Goal: Task Accomplishment & Management: Manage account settings

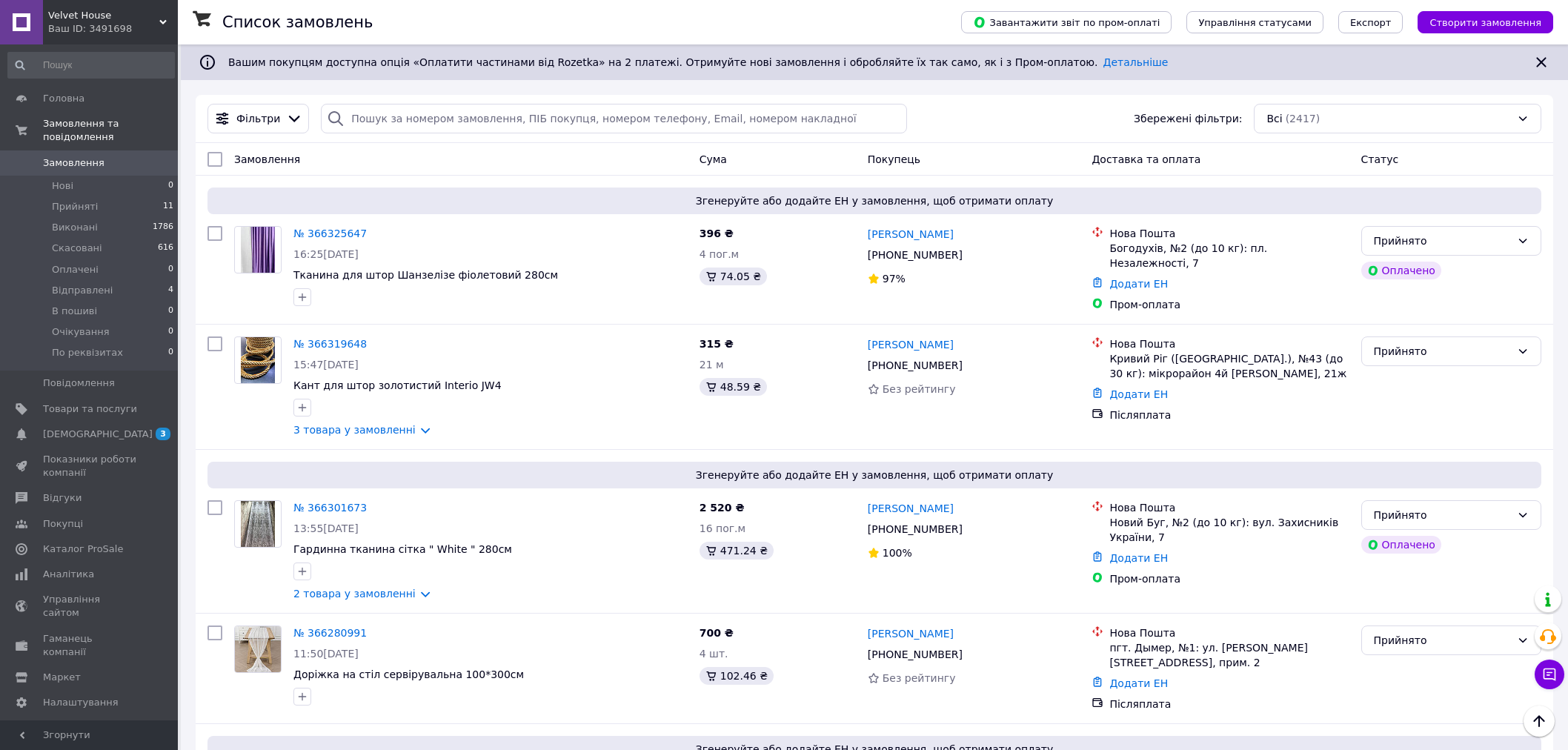
scroll to position [246, 0]
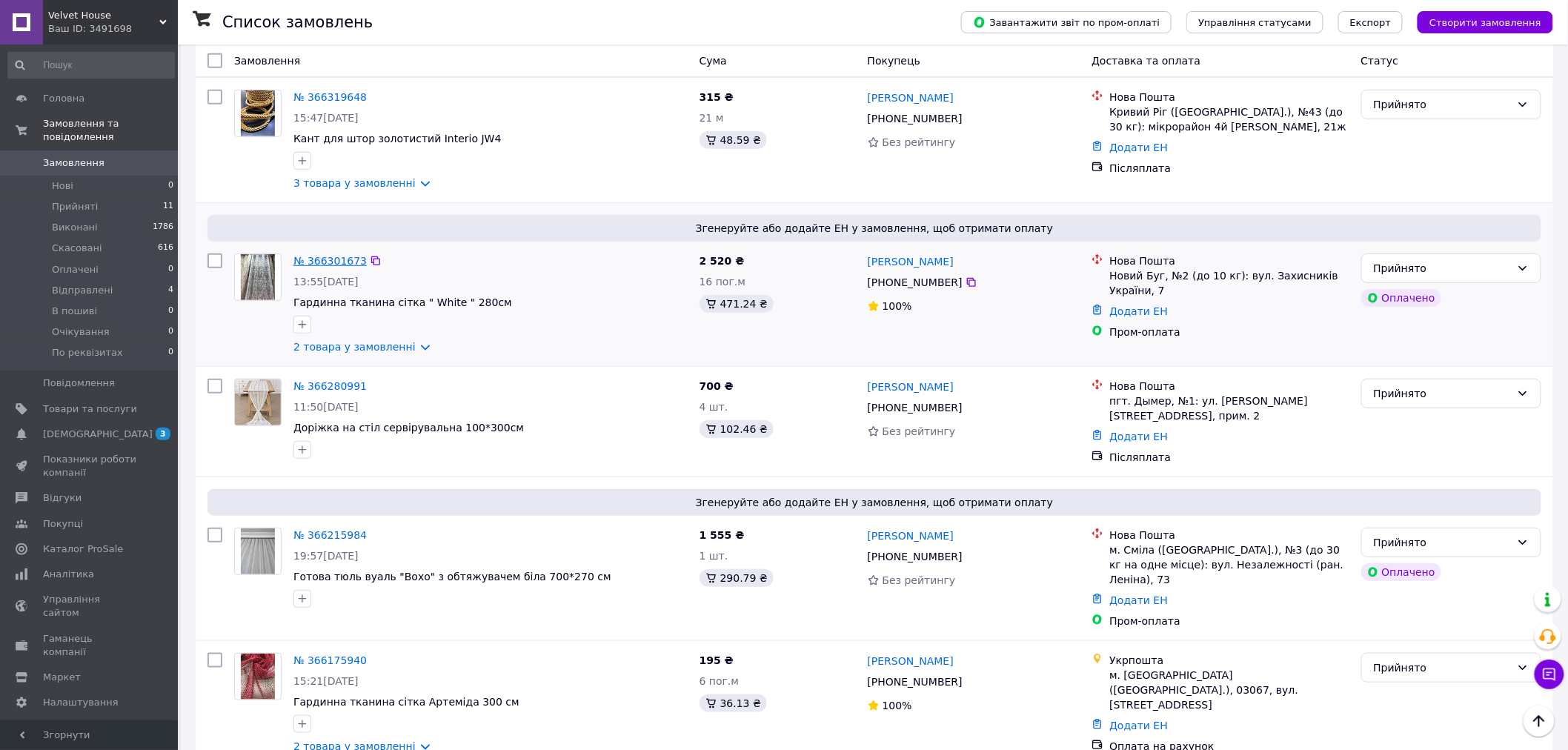
click at [306, 257] on link "№ 366301673" at bounding box center [330, 260] width 74 height 12
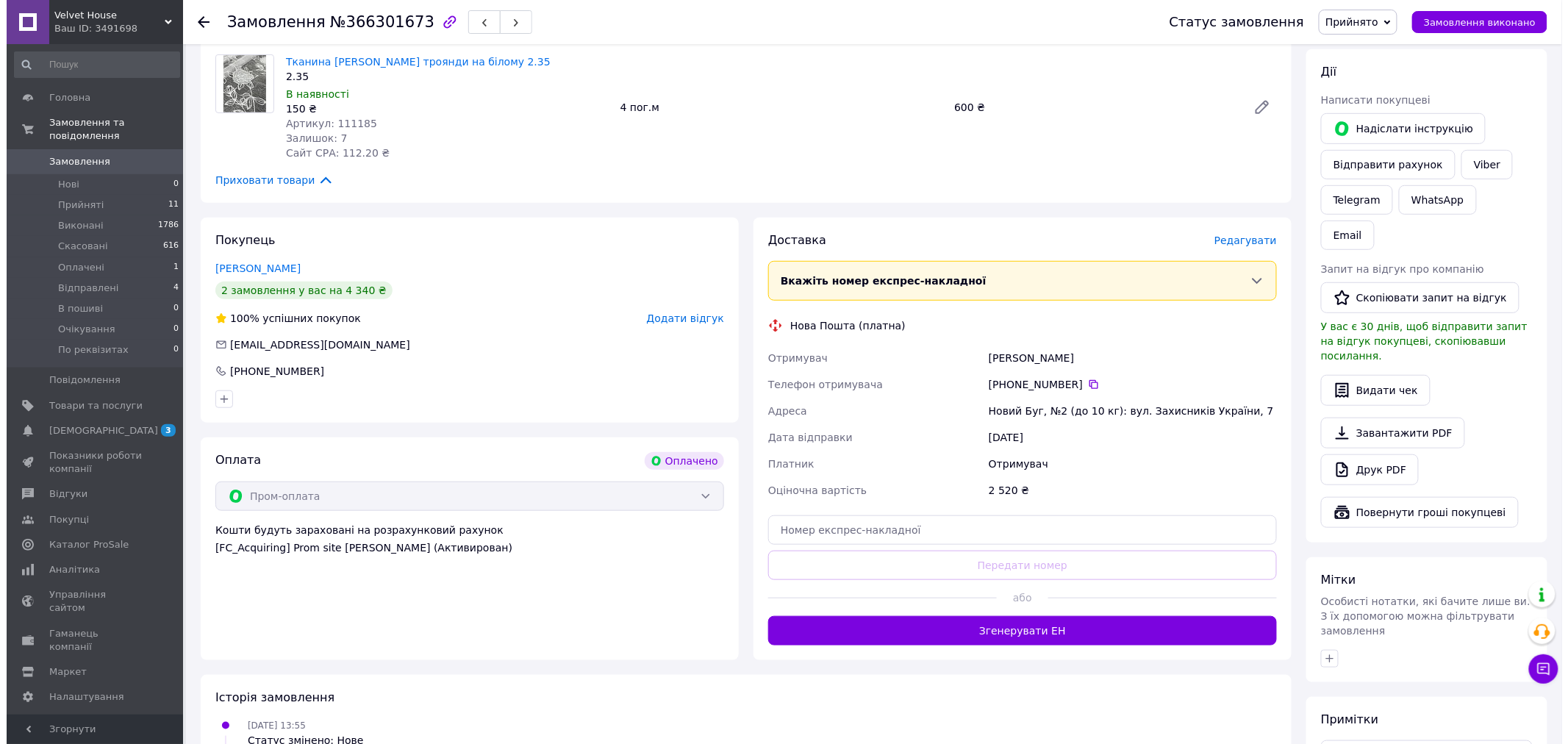
scroll to position [326, 0]
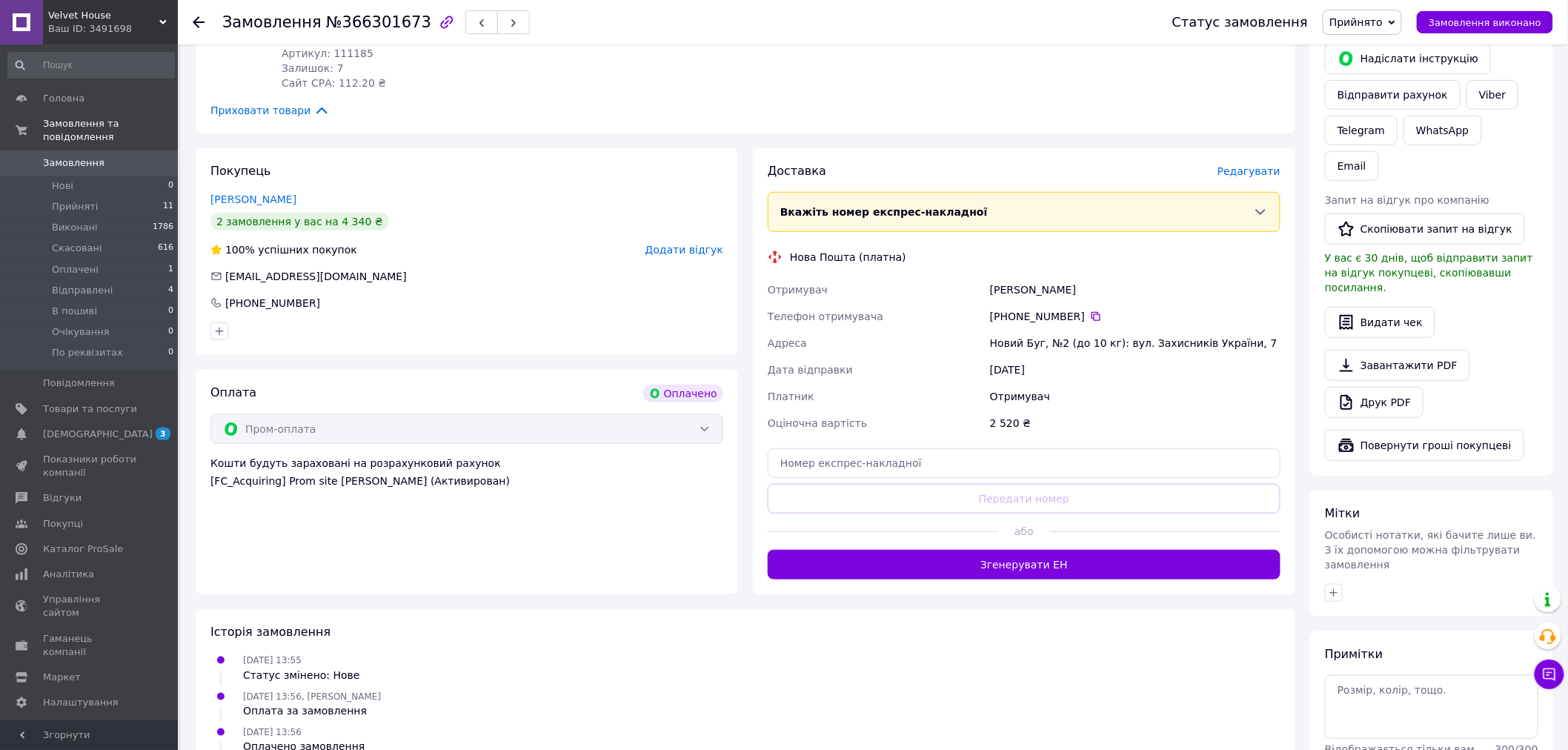
click at [1240, 169] on span "Редагувати" at bounding box center [1249, 171] width 63 height 12
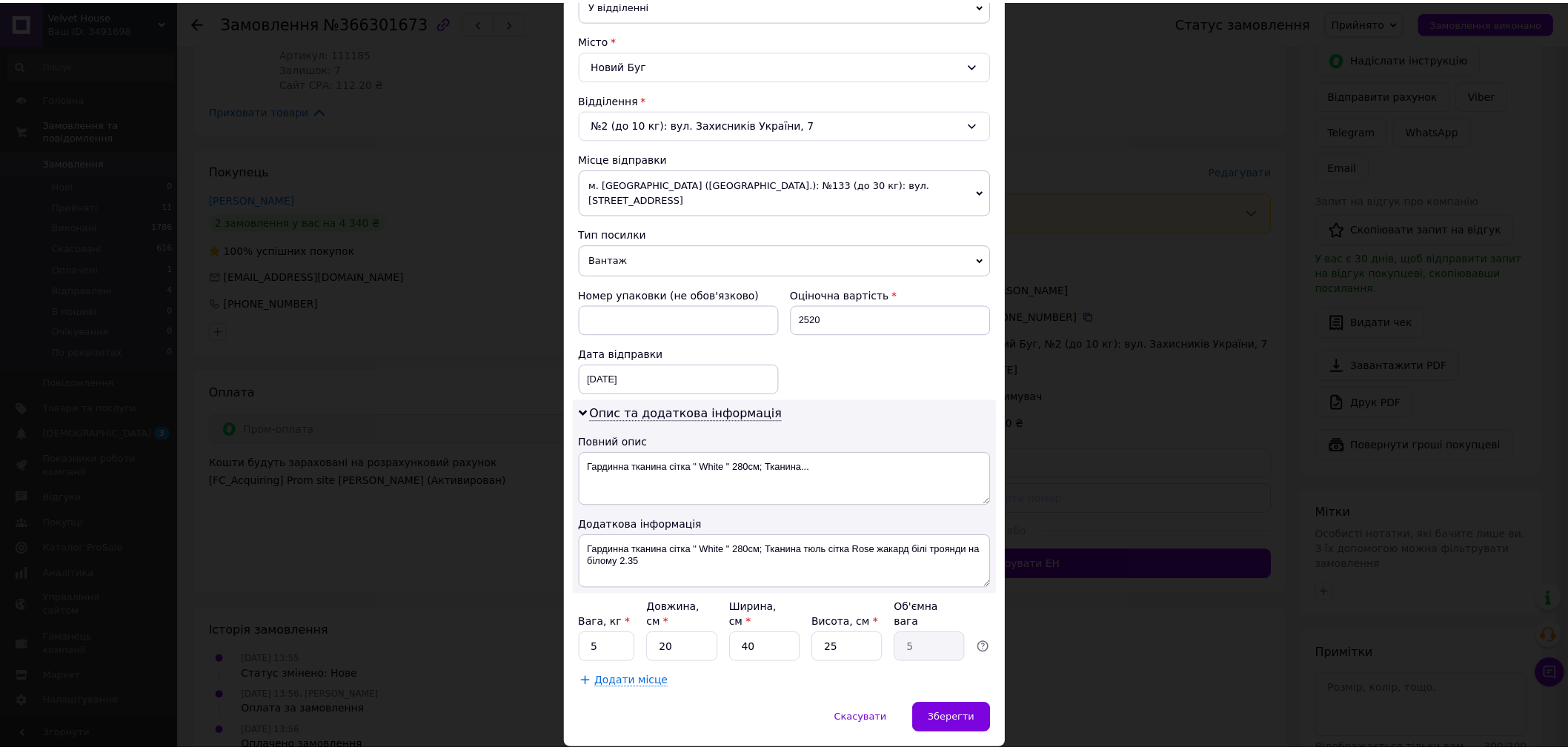
scroll to position [402, 0]
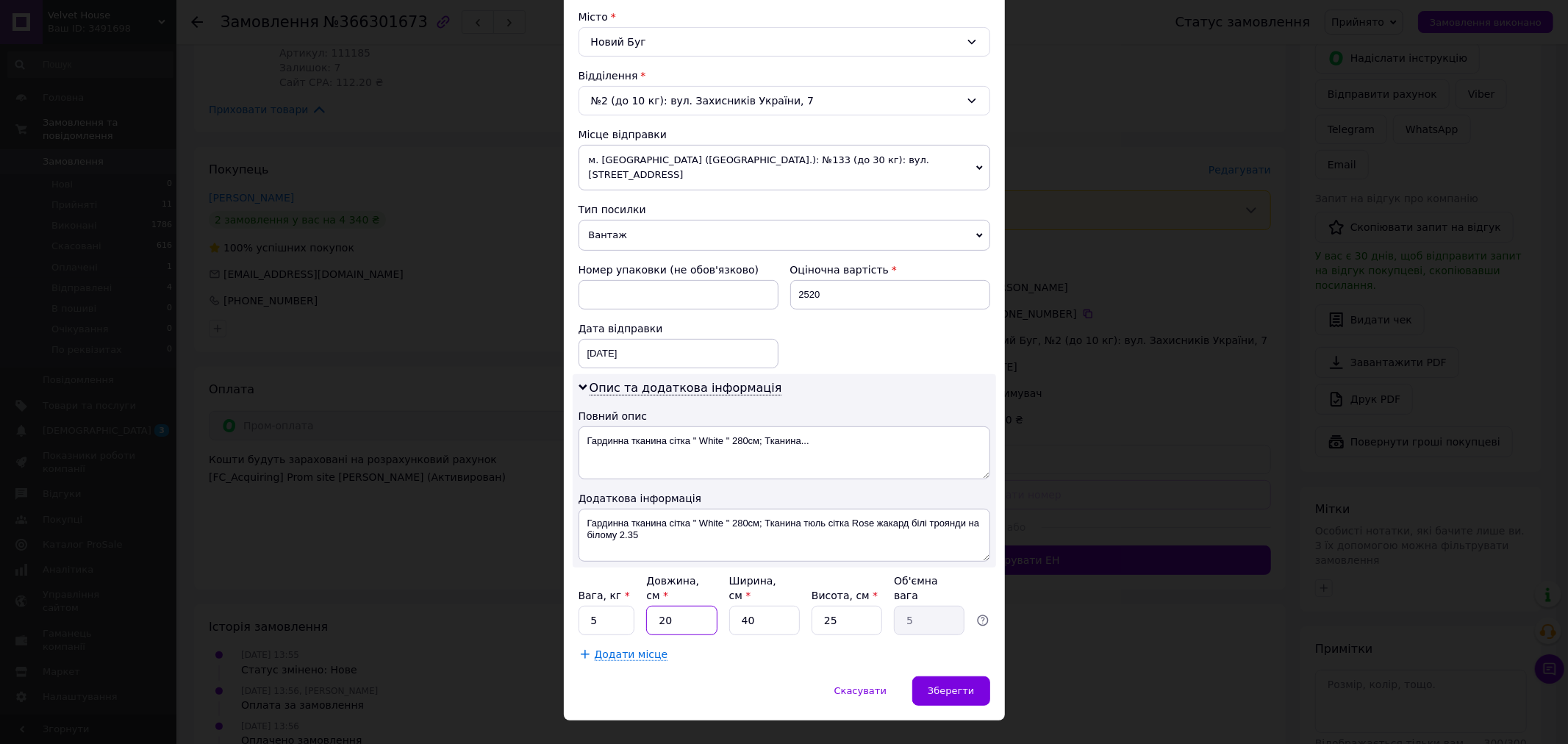
click at [671, 606] on input "20" at bounding box center [681, 621] width 71 height 30
type input "4"
type input "1"
type input "40"
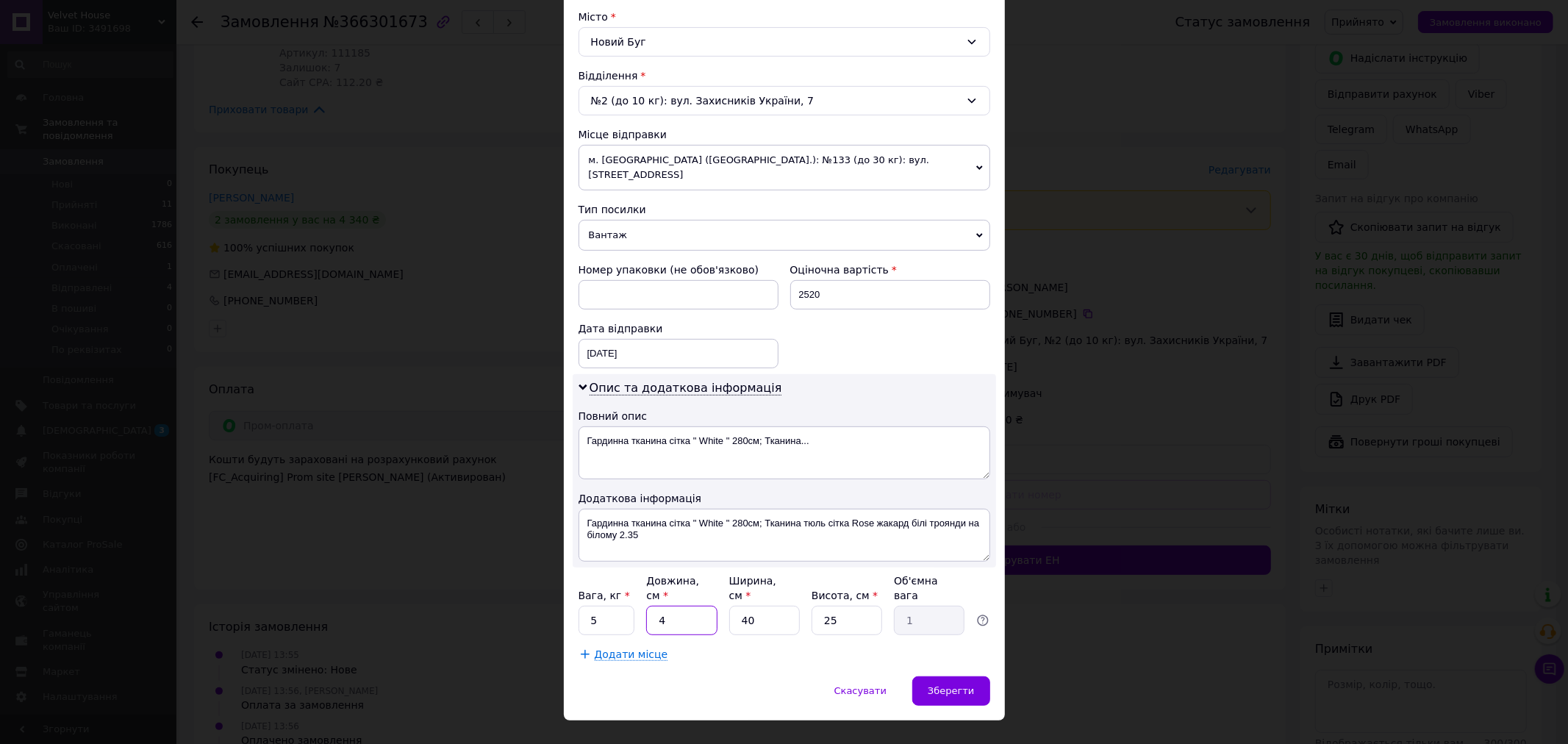
type input "10"
type input "40"
click at [833, 606] on input "25" at bounding box center [847, 621] width 71 height 30
type input "1"
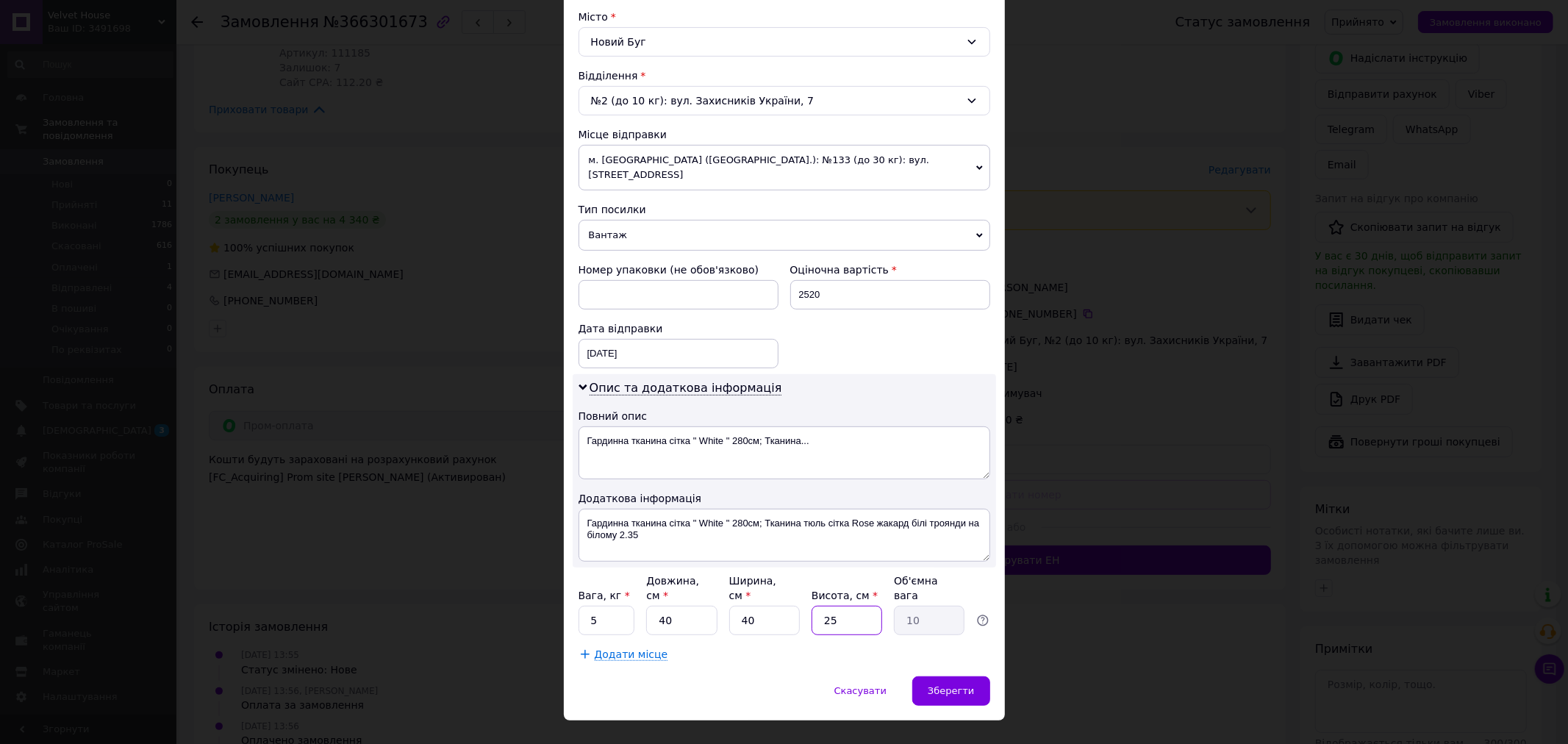
type input "0.4"
type input "10"
type input "4"
type input "10"
click at [599, 606] on input "5" at bounding box center [606, 621] width 57 height 30
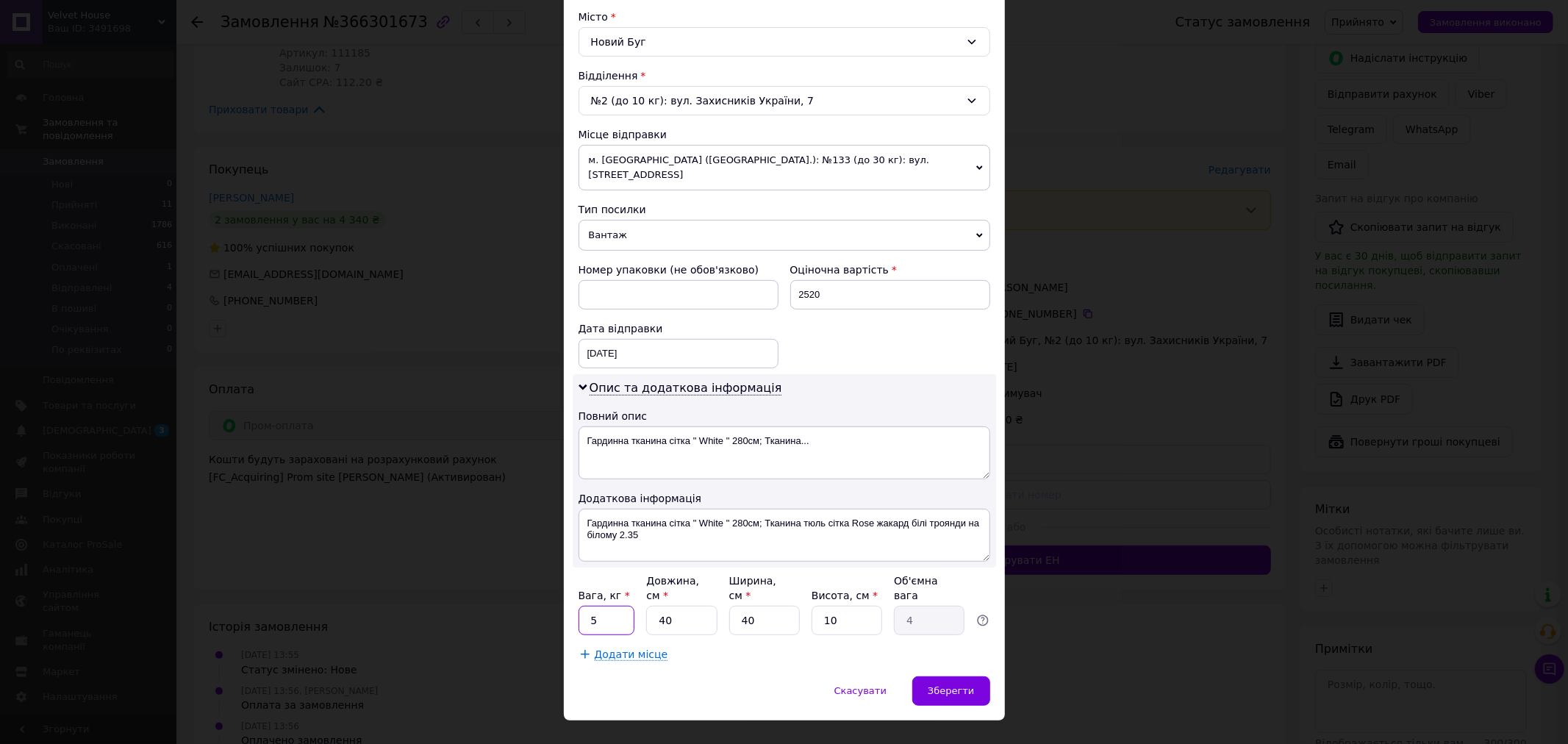
click at [599, 606] on input "5" at bounding box center [606, 621] width 57 height 30
click at [604, 606] on input "4" at bounding box center [606, 621] width 57 height 30
type input "4"
click at [776, 635] on div "Спосіб доставки Нова Пошта (платна) Платник Отримувач Відправник Прізвище отрим…" at bounding box center [784, 187] width 441 height 979
click at [954, 685] on span "Зберегти" at bounding box center [950, 690] width 46 height 11
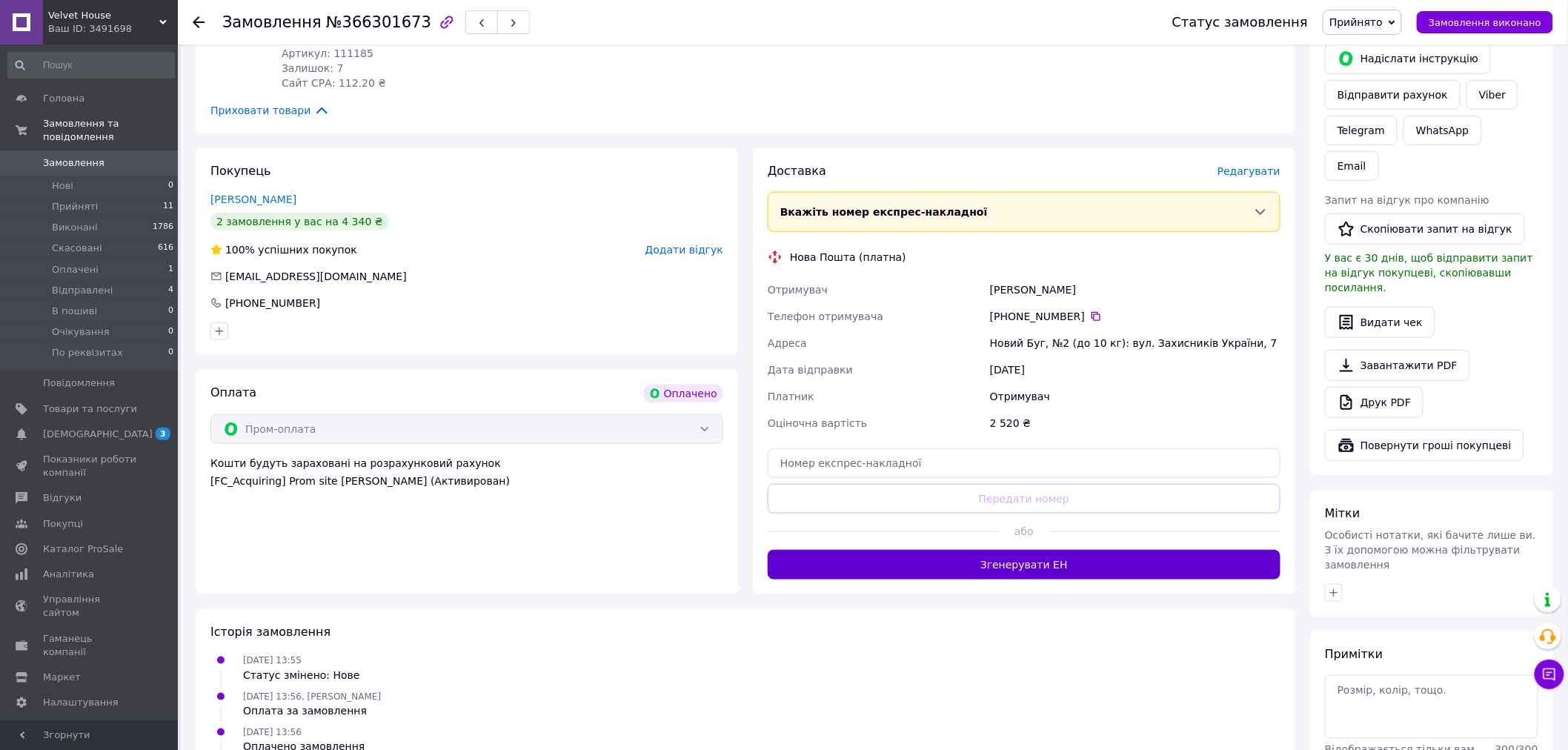
click at [1032, 564] on button "Згенерувати ЕН" at bounding box center [1024, 565] width 512 height 30
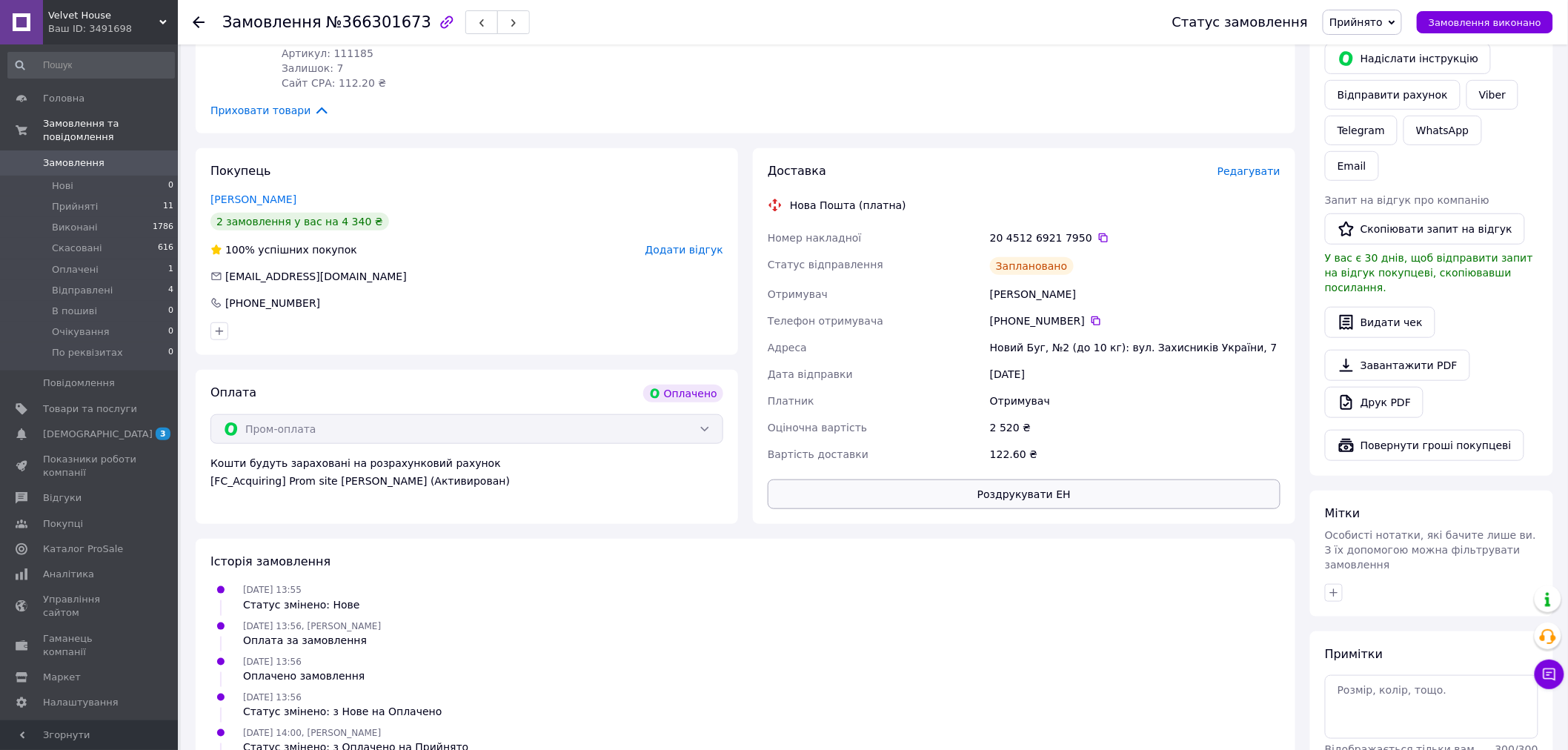
click at [976, 502] on button "Роздрукувати ЕН" at bounding box center [1024, 494] width 512 height 30
click at [75, 263] on span "Оплачені" at bounding box center [75, 270] width 46 height 13
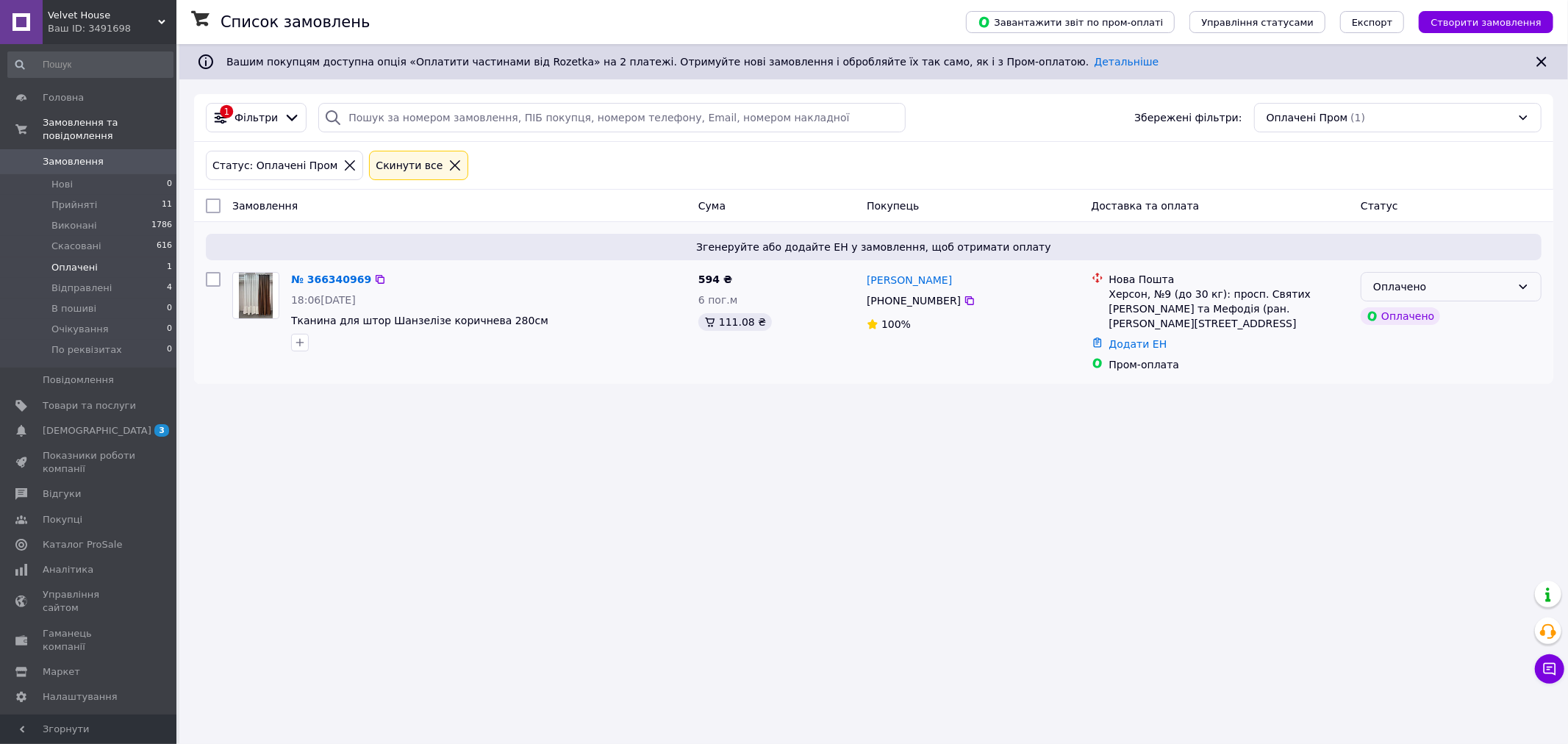
click at [1519, 287] on icon at bounding box center [1523, 286] width 11 height 11
click at [1490, 311] on li "Прийнято" at bounding box center [1451, 320] width 180 height 26
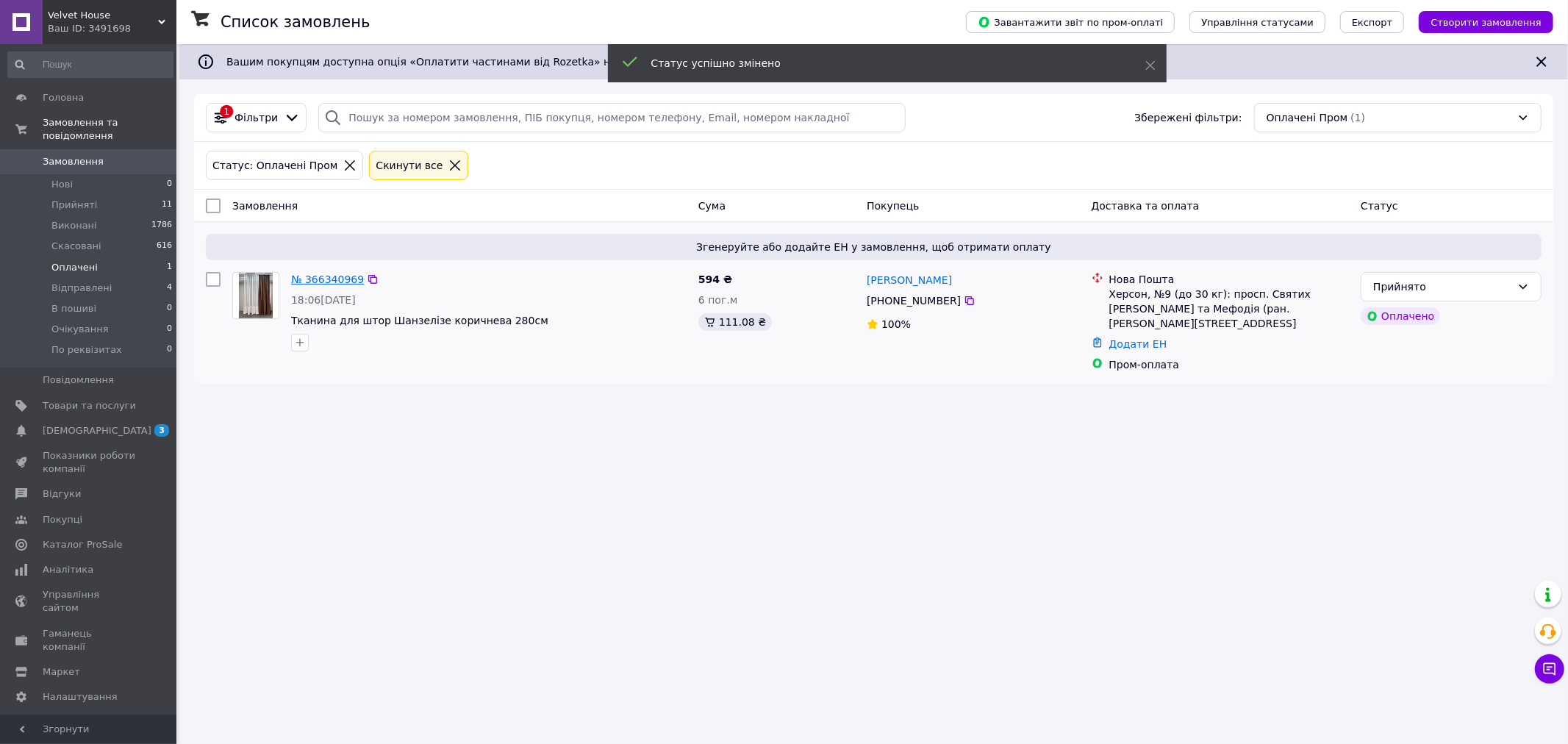
click at [317, 280] on link "№ 366340969" at bounding box center [327, 279] width 73 height 11
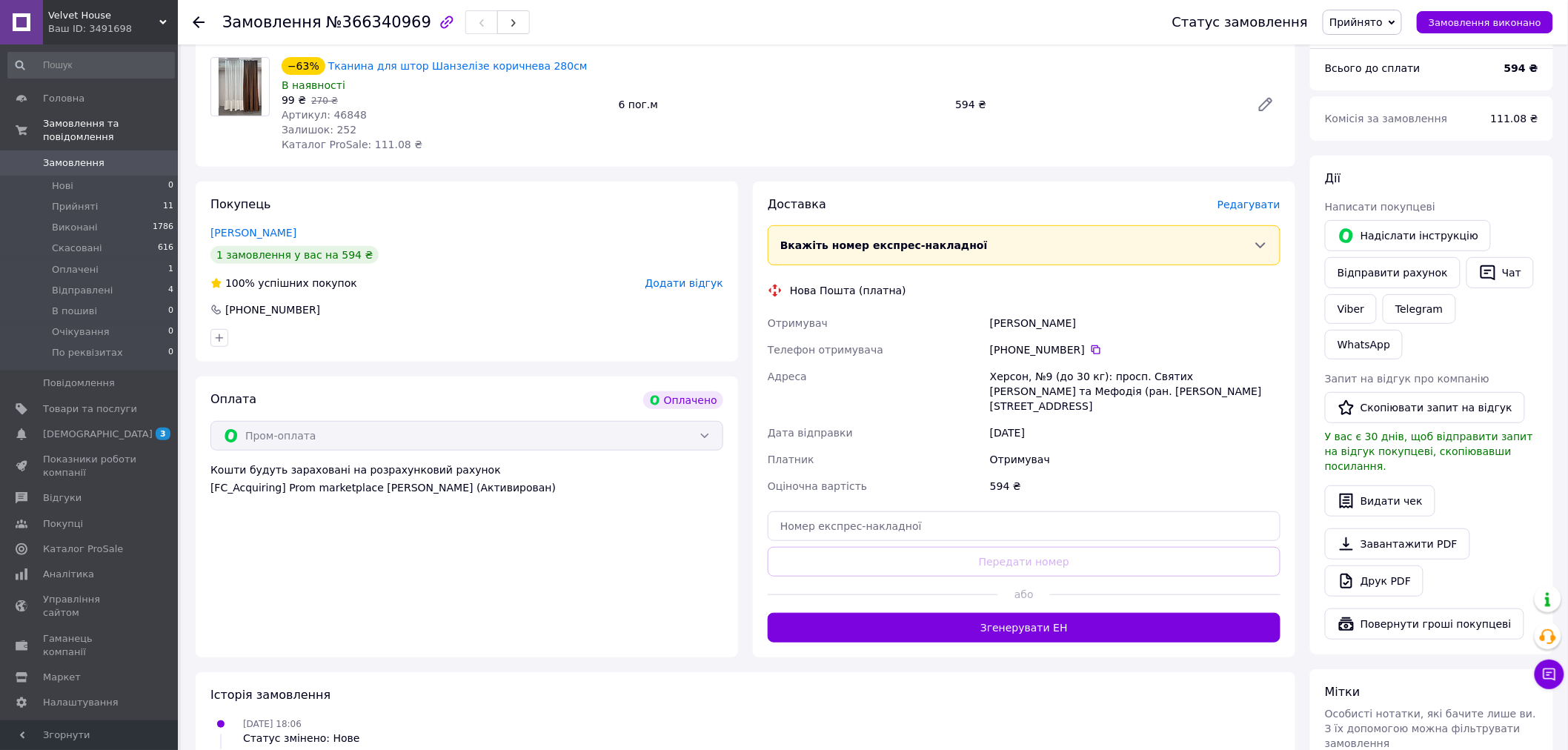
scroll to position [165, 0]
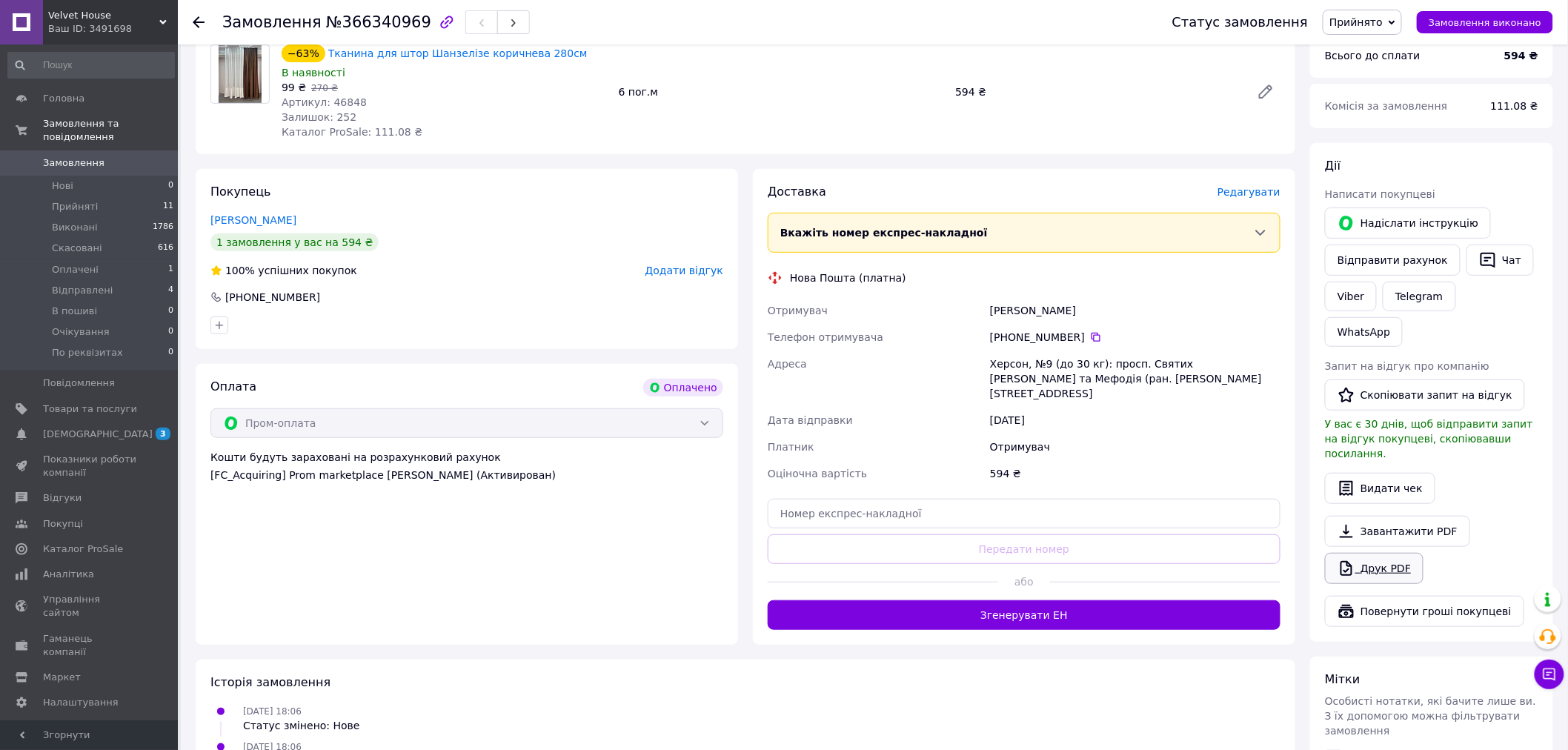
click at [1391, 553] on link "Друк PDF" at bounding box center [1374, 569] width 98 height 31
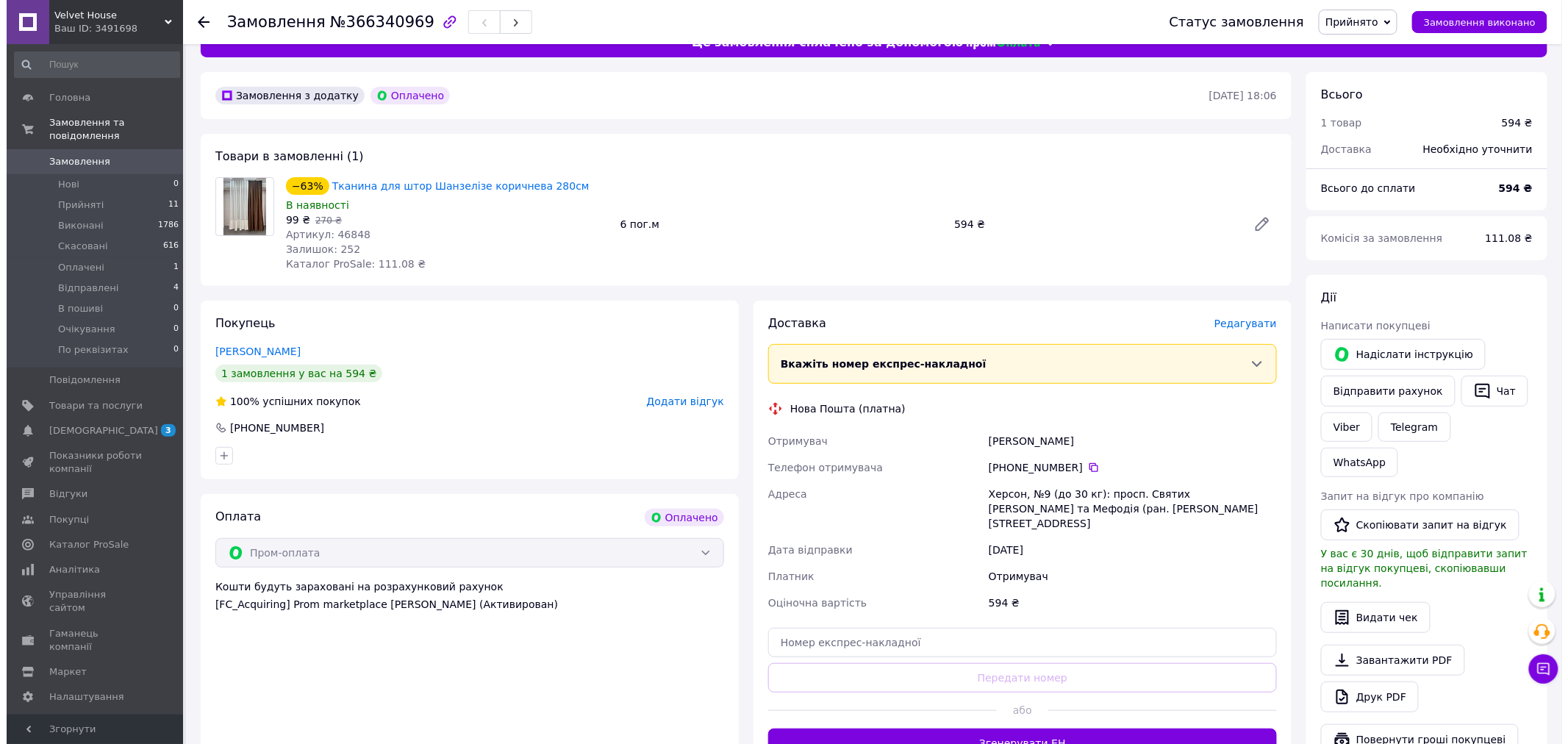
scroll to position [0, 0]
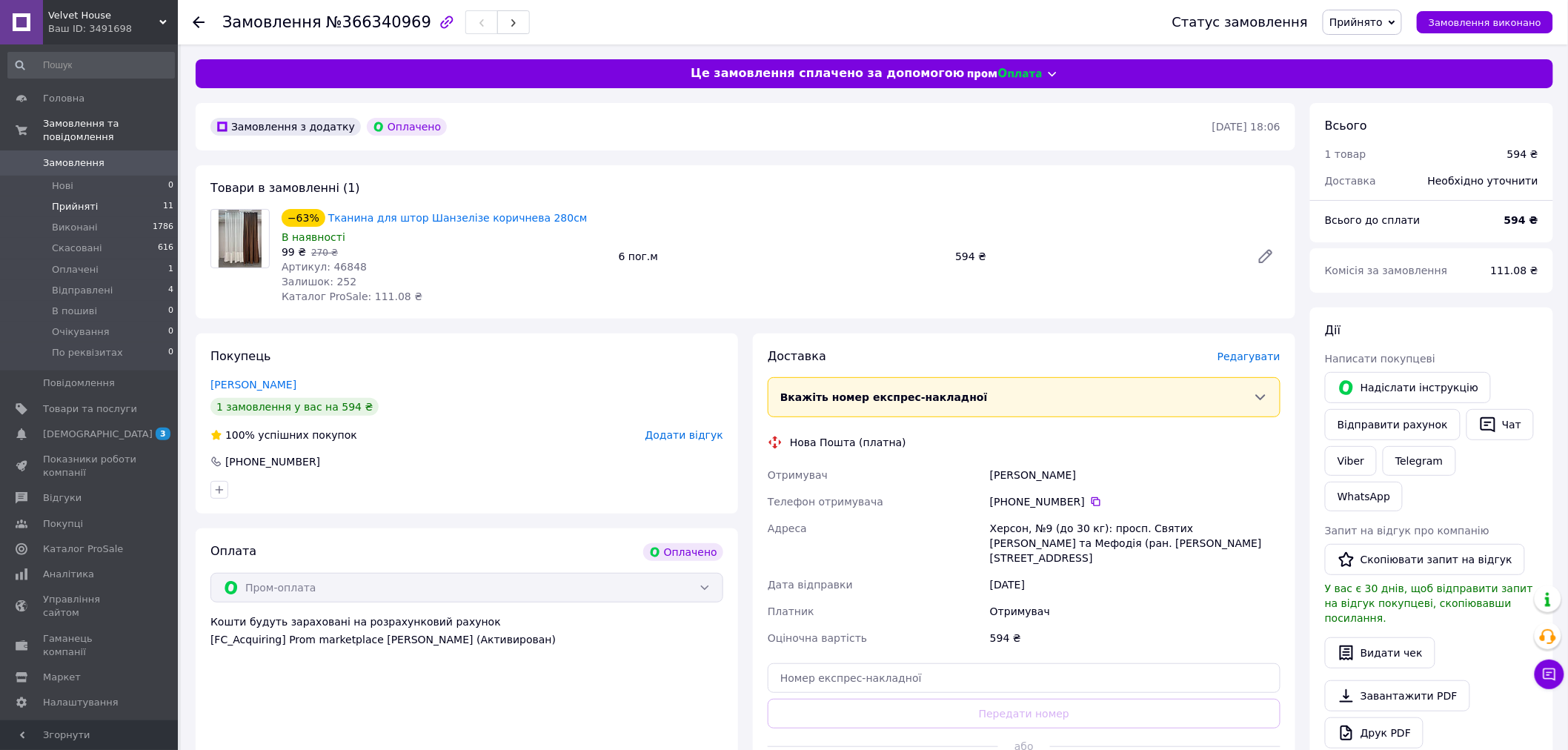
click at [62, 200] on span "Прийняті" at bounding box center [75, 207] width 46 height 13
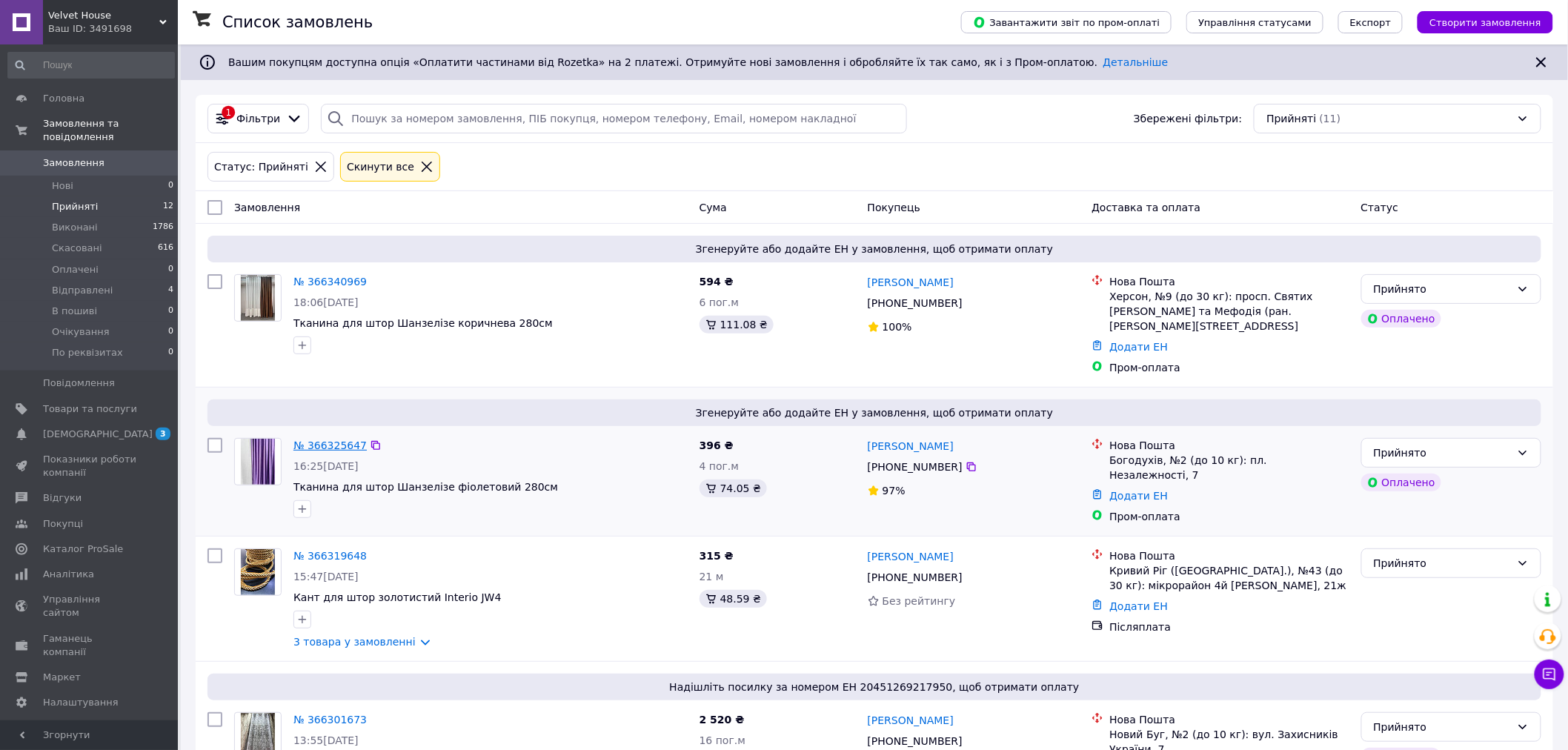
click at [318, 440] on link "№ 366325647" at bounding box center [330, 446] width 74 height 12
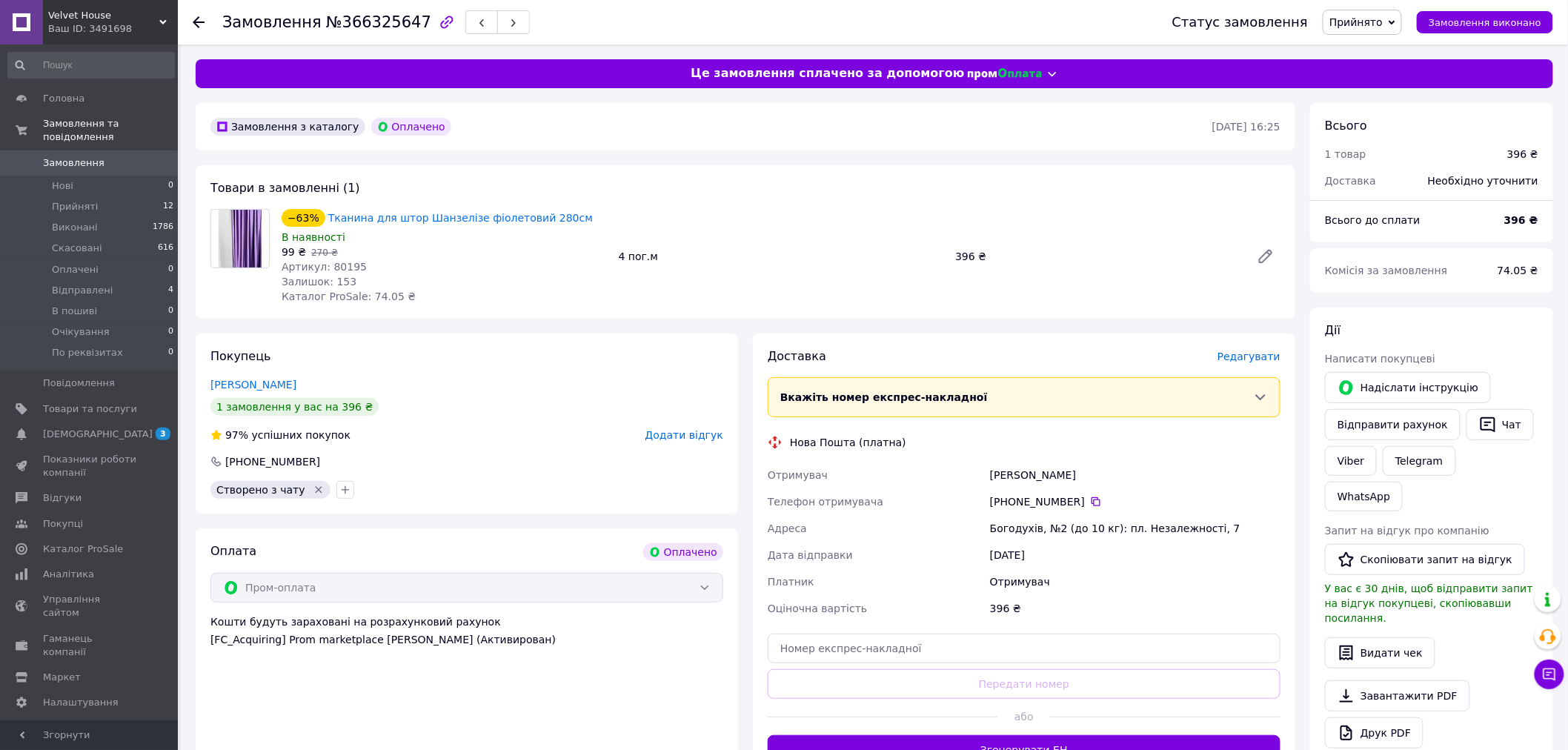
click at [1240, 351] on span "Редагувати" at bounding box center [1249, 356] width 63 height 12
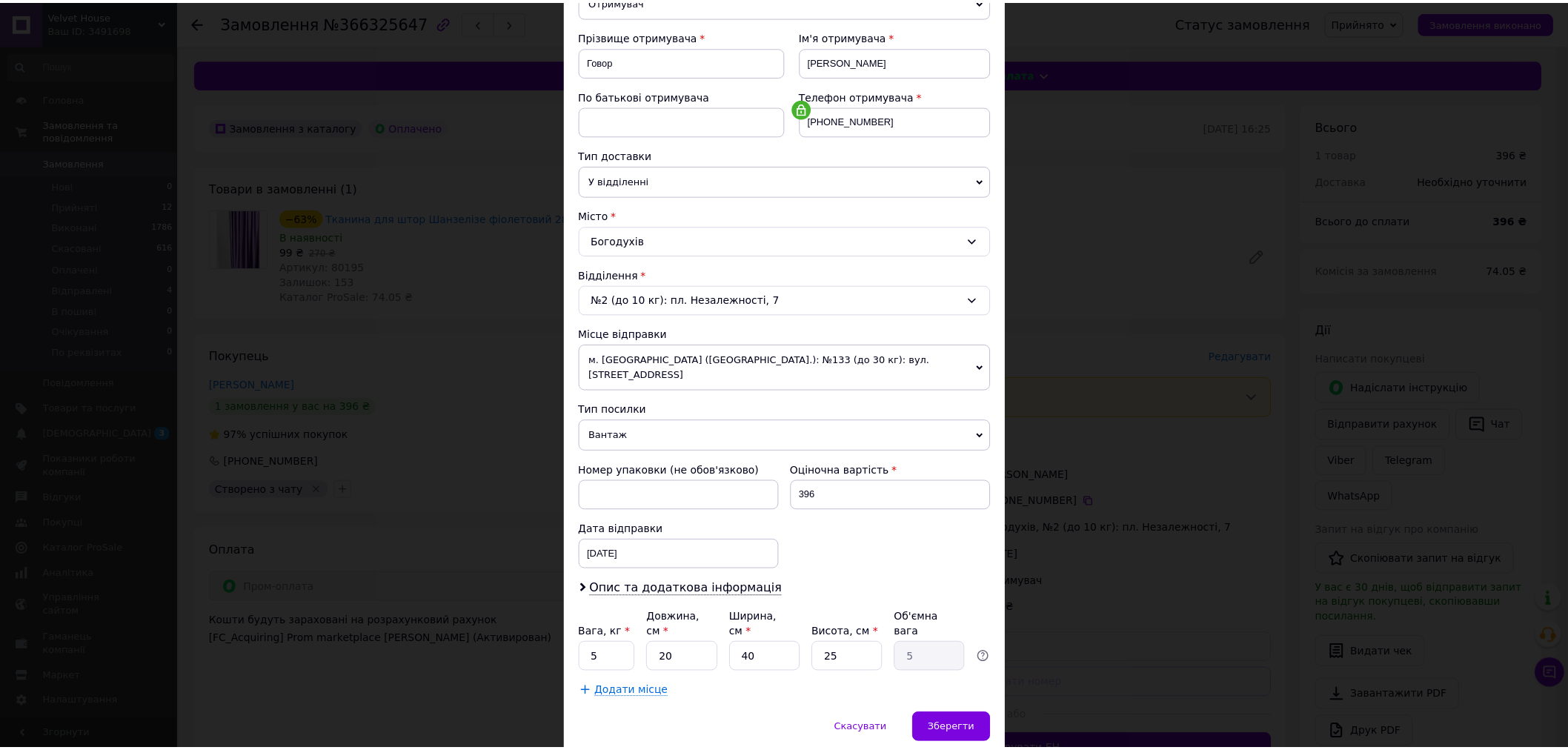
scroll to position [235, 0]
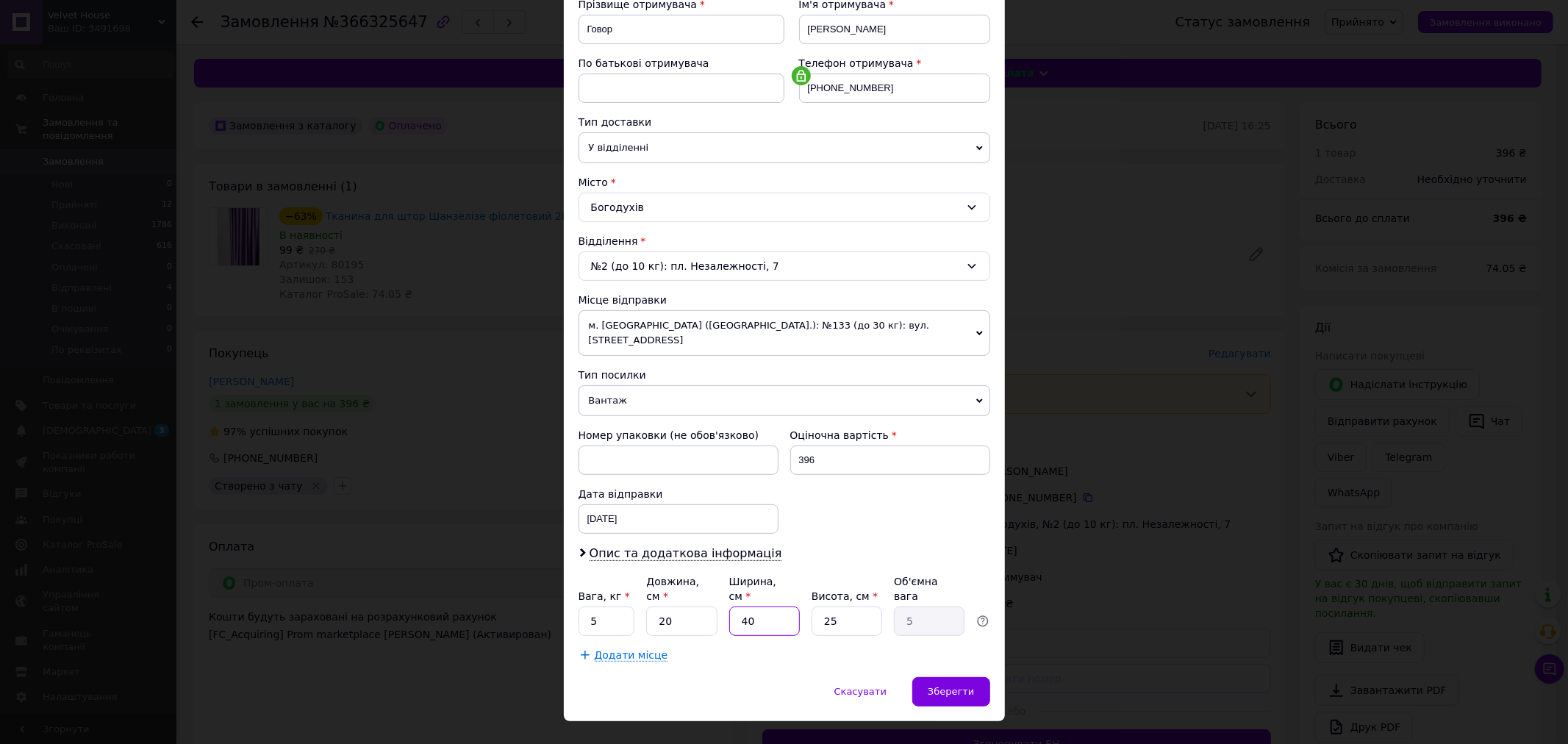
click at [755, 606] on input "40" at bounding box center [764, 621] width 71 height 30
type input "2"
type input "0.25"
type input "20"
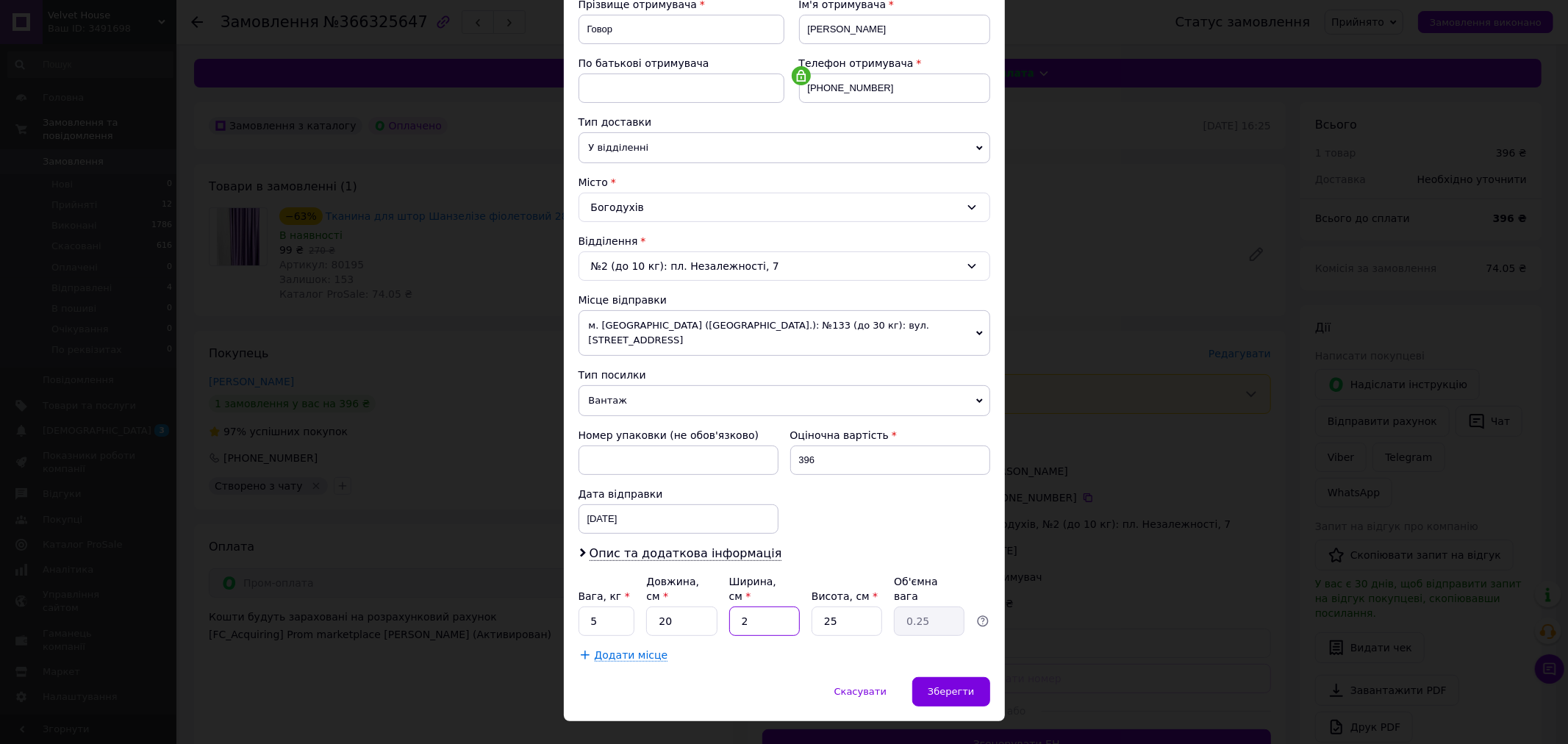
type input "2.5"
type input "20"
click at [833, 606] on input "25" at bounding box center [847, 621] width 71 height 30
type input "1"
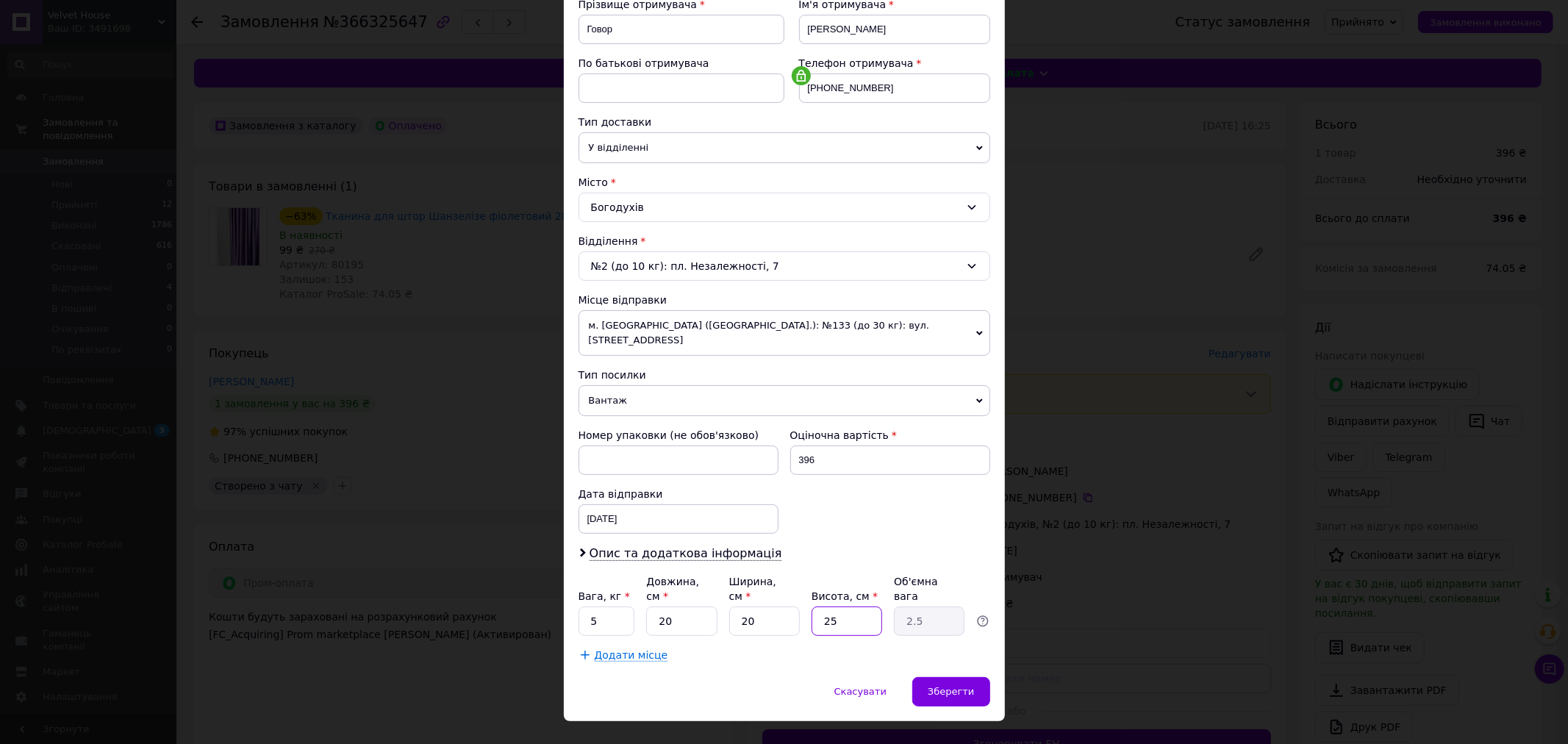
type input "0.1"
type input "10"
type input "1"
type input "10"
click at [606, 606] on input "5" at bounding box center [606, 621] width 57 height 30
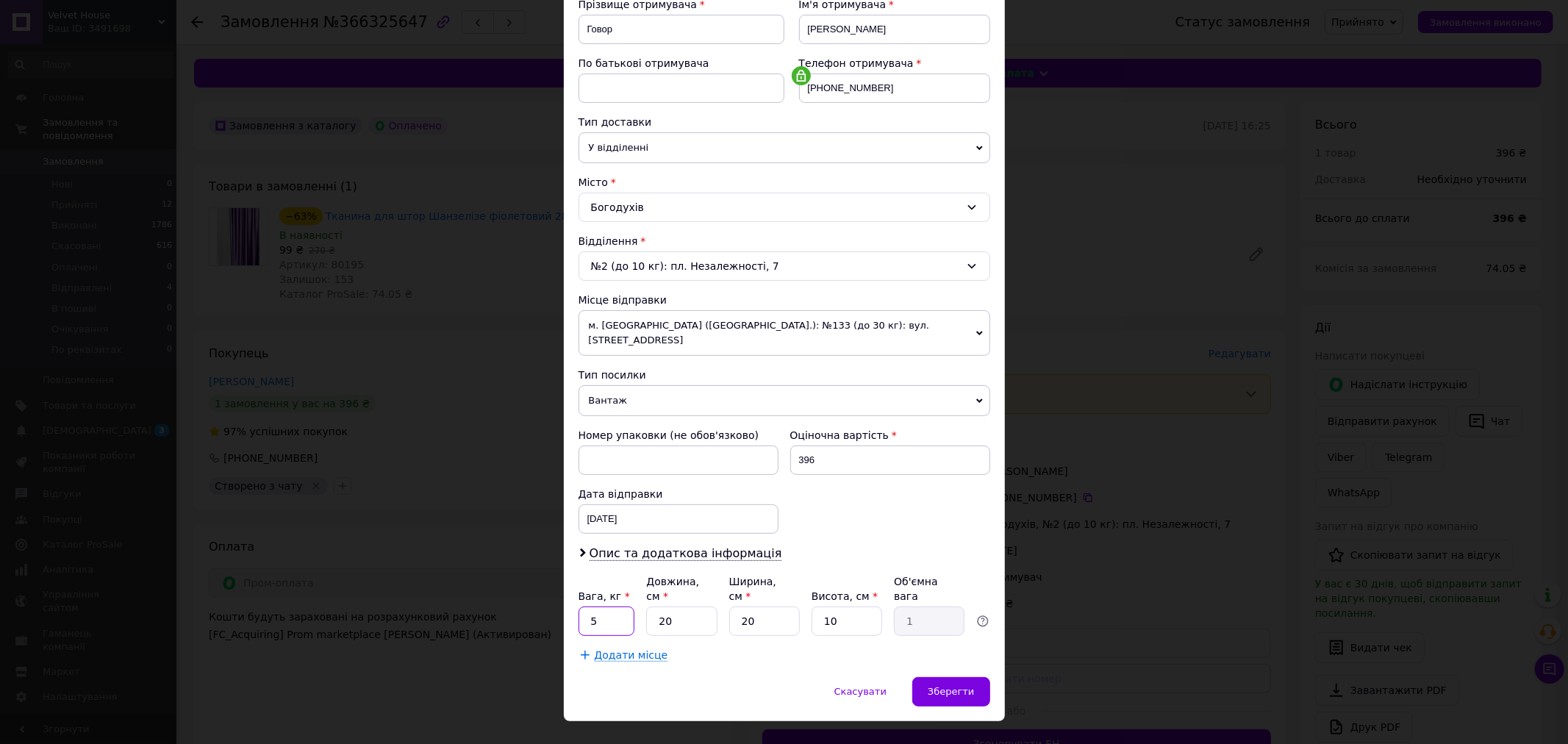
click at [606, 606] on input "5" at bounding box center [606, 621] width 57 height 30
type input "1"
click at [706, 642] on div "Спосіб доставки Нова Пошта (платна) Платник Отримувач Відправник Прізвище отрим…" at bounding box center [784, 270] width 441 height 814
click at [957, 686] on span "Зберегти" at bounding box center [950, 691] width 46 height 11
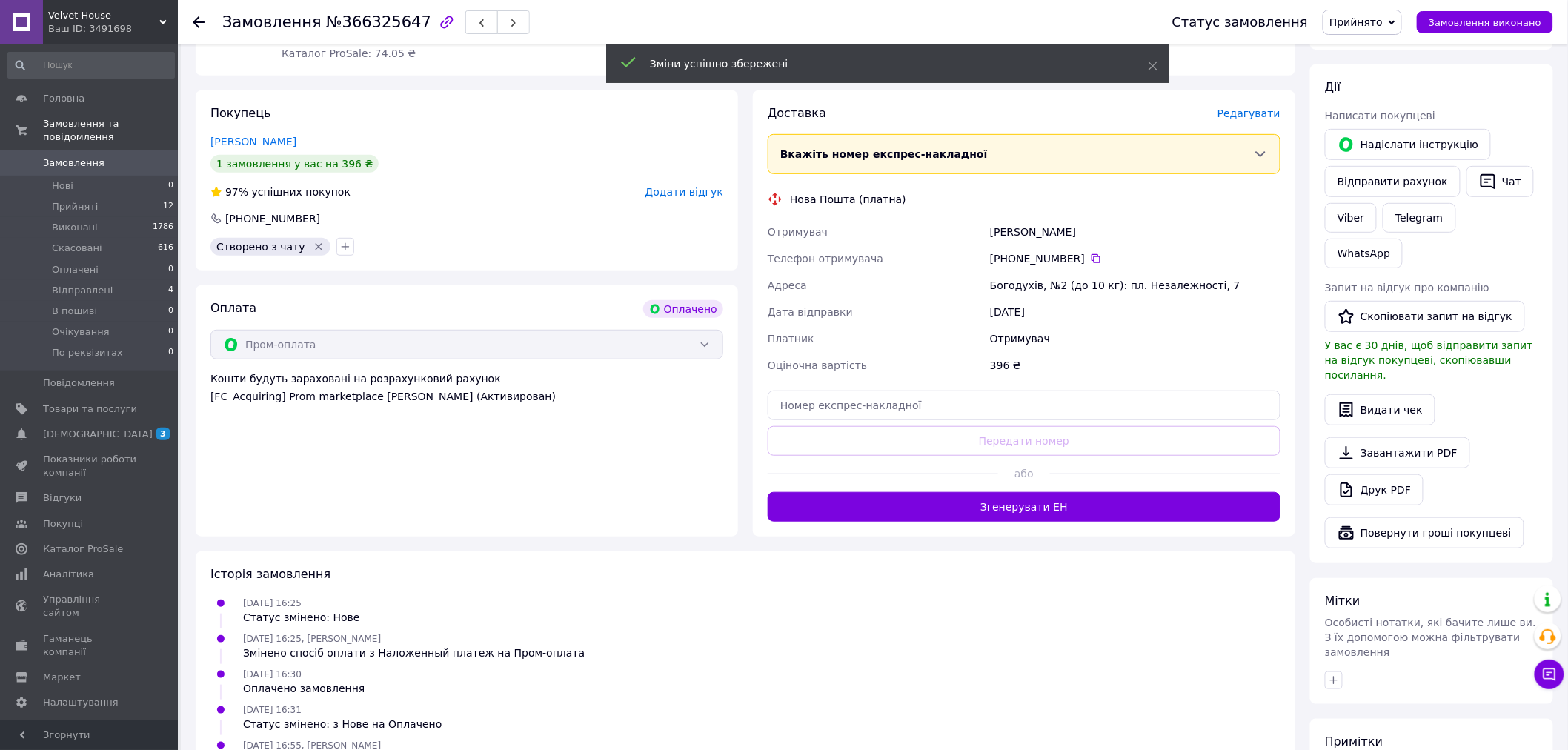
scroll to position [246, 0]
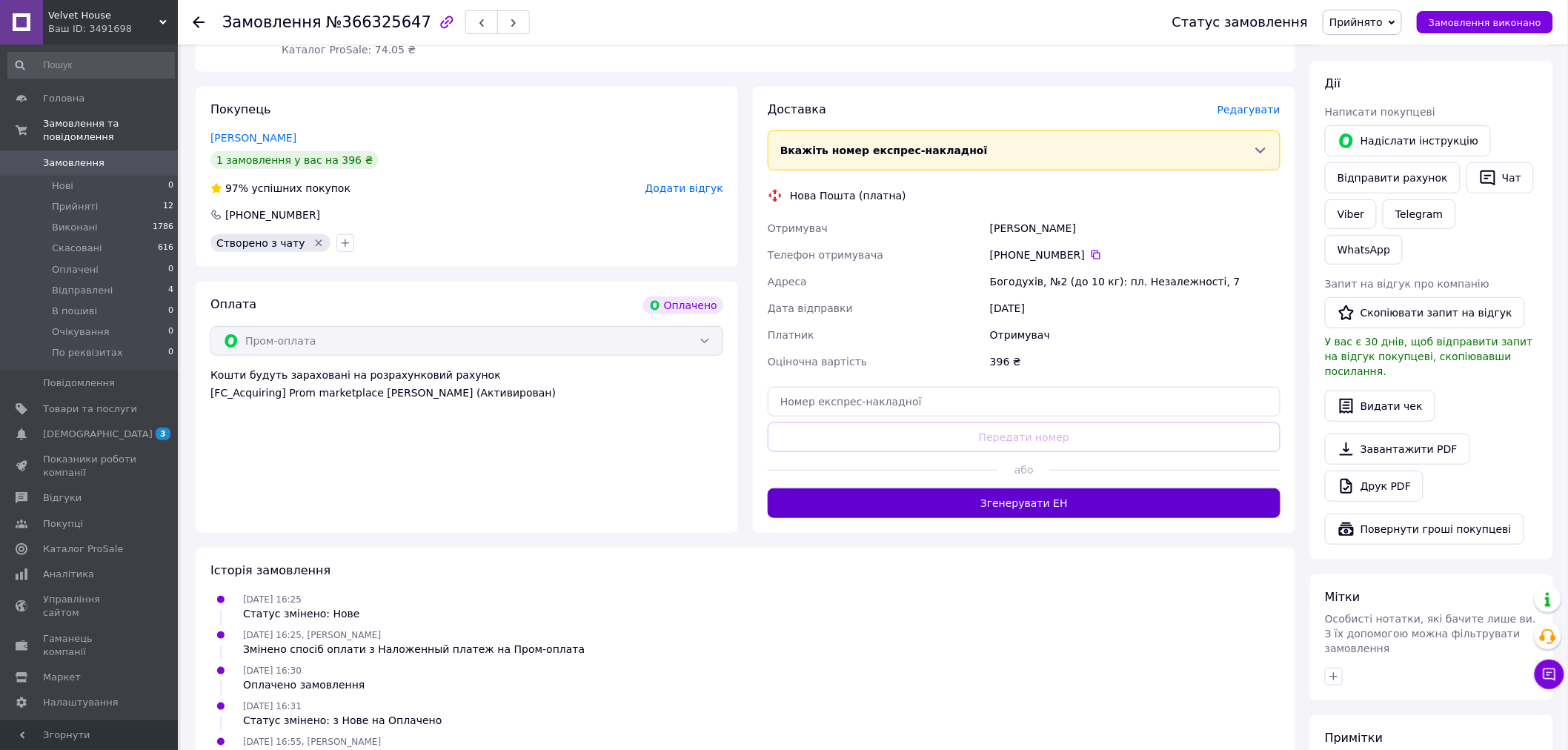
click at [1025, 504] on button "Згенерувати ЕН" at bounding box center [1024, 504] width 512 height 30
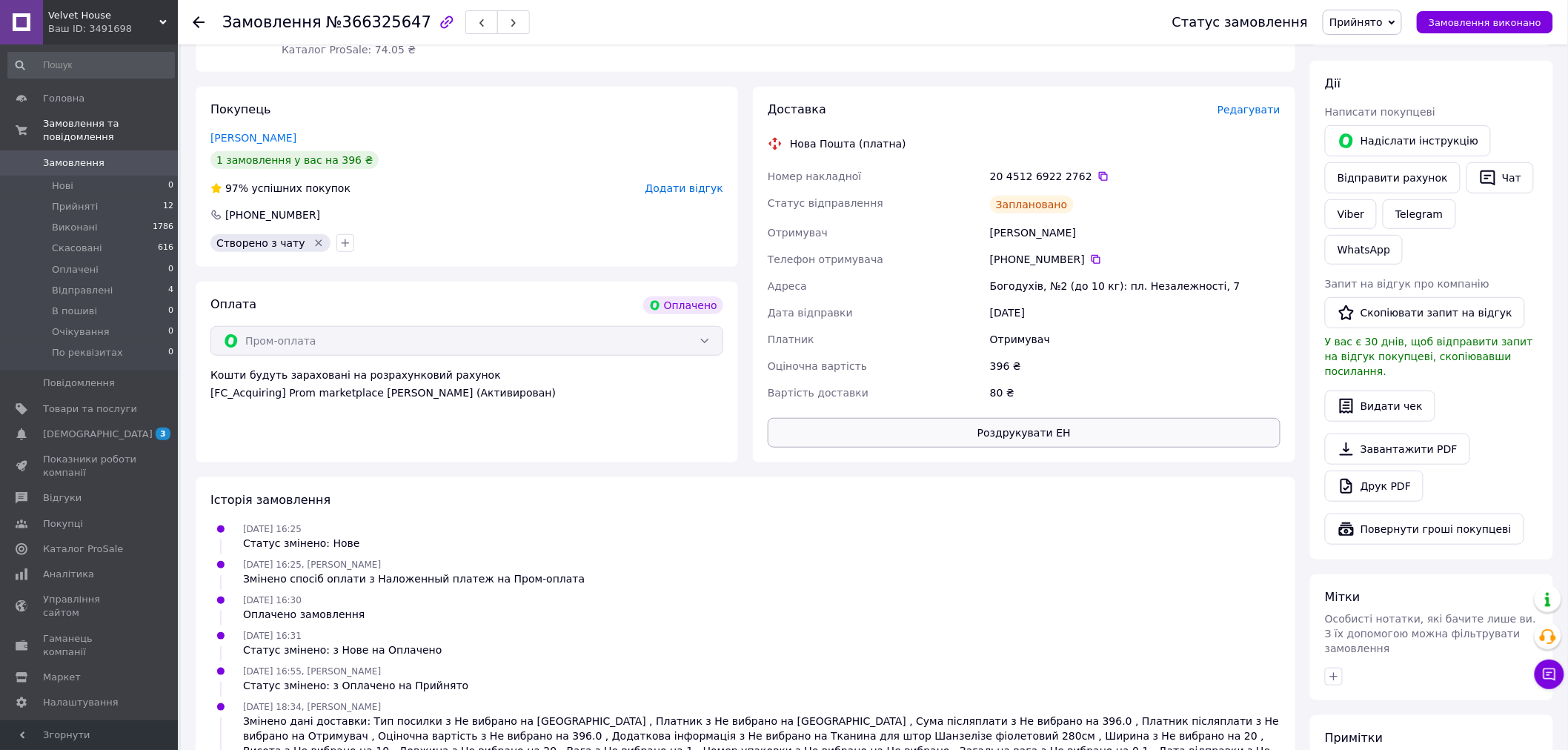
click at [1028, 434] on button "Роздрукувати ЕН" at bounding box center [1024, 433] width 512 height 30
click at [74, 200] on span "Прийняті" at bounding box center [75, 207] width 46 height 13
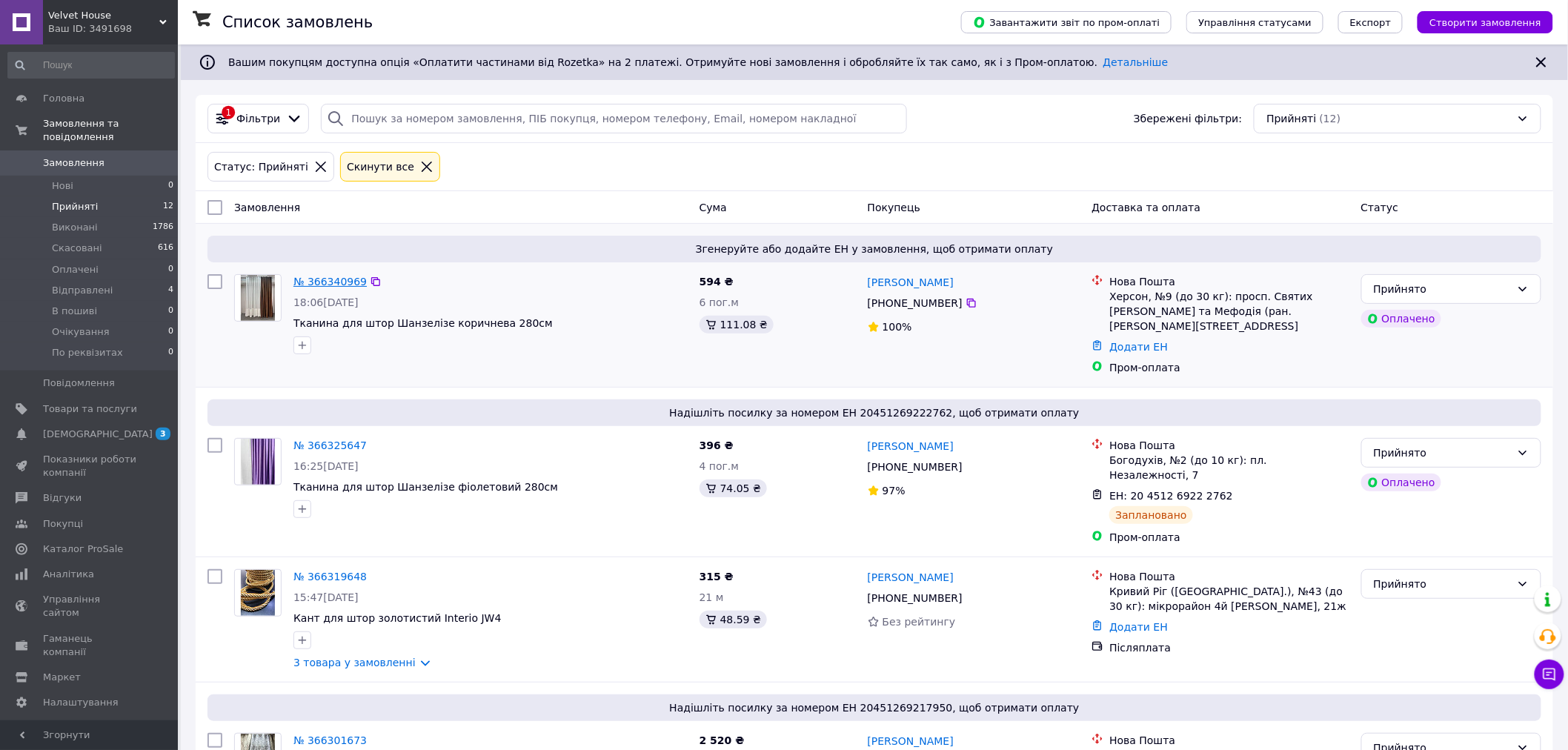
click at [322, 283] on link "№ 366340969" at bounding box center [330, 281] width 74 height 12
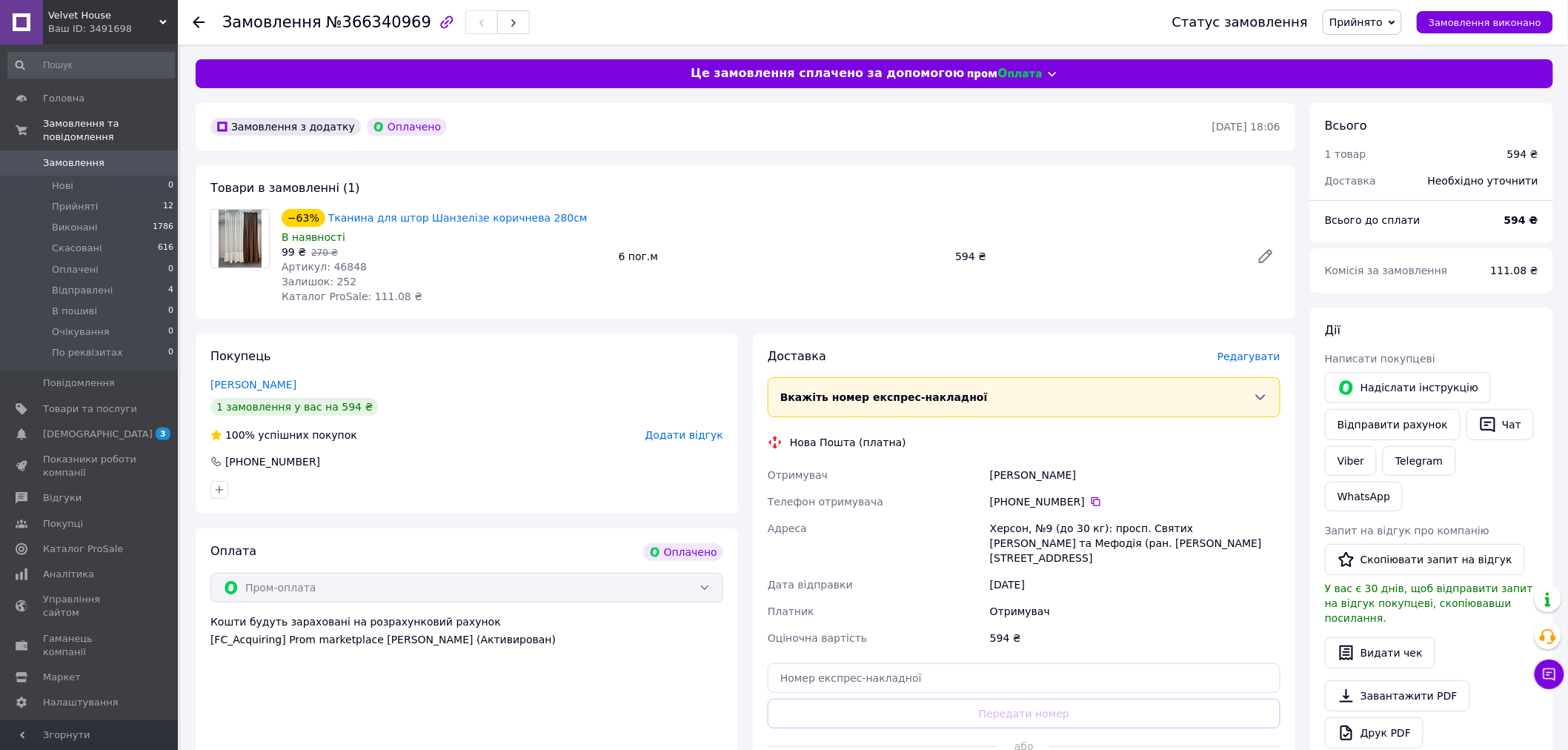
click at [1261, 360] on span "Редагувати" at bounding box center [1249, 356] width 63 height 12
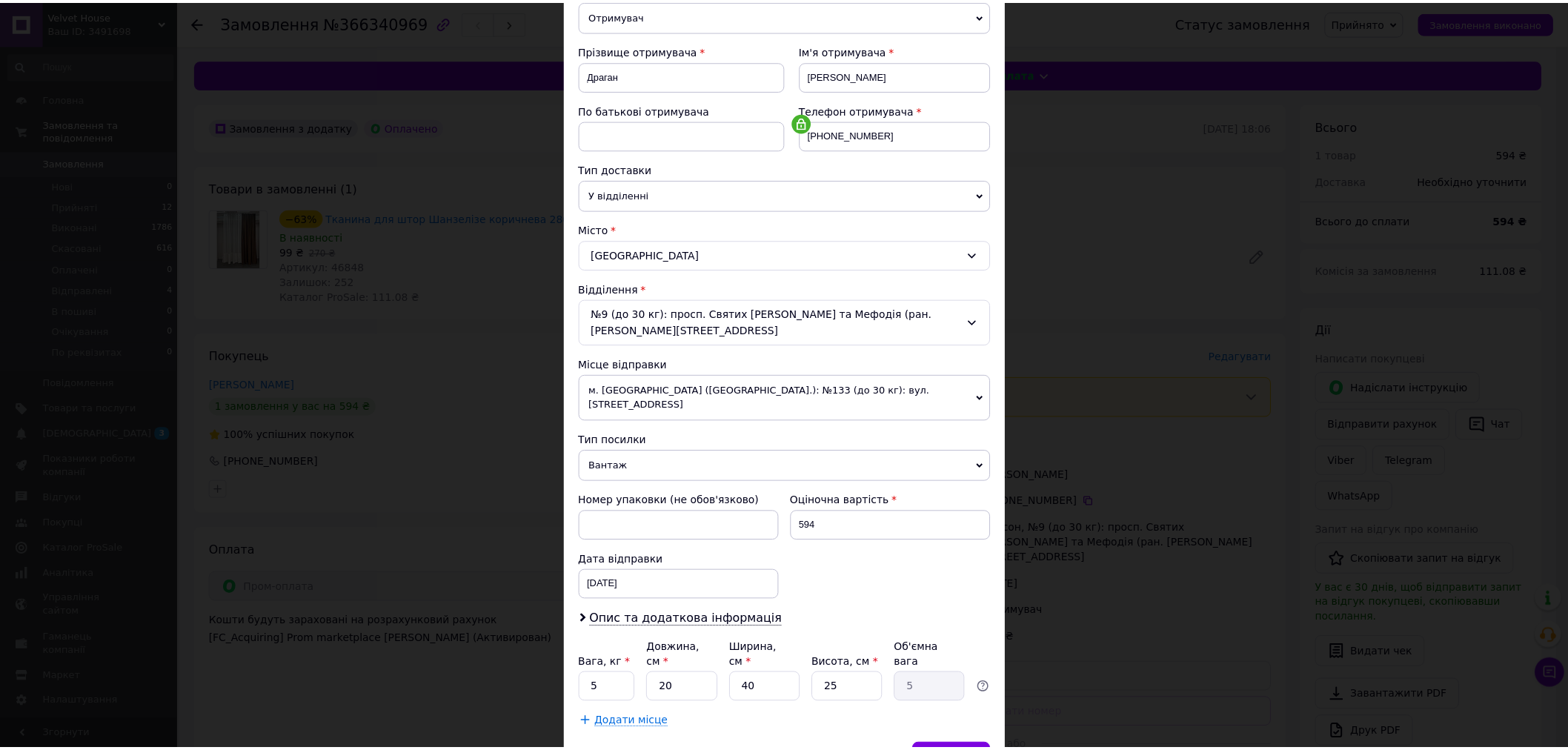
scroll to position [235, 0]
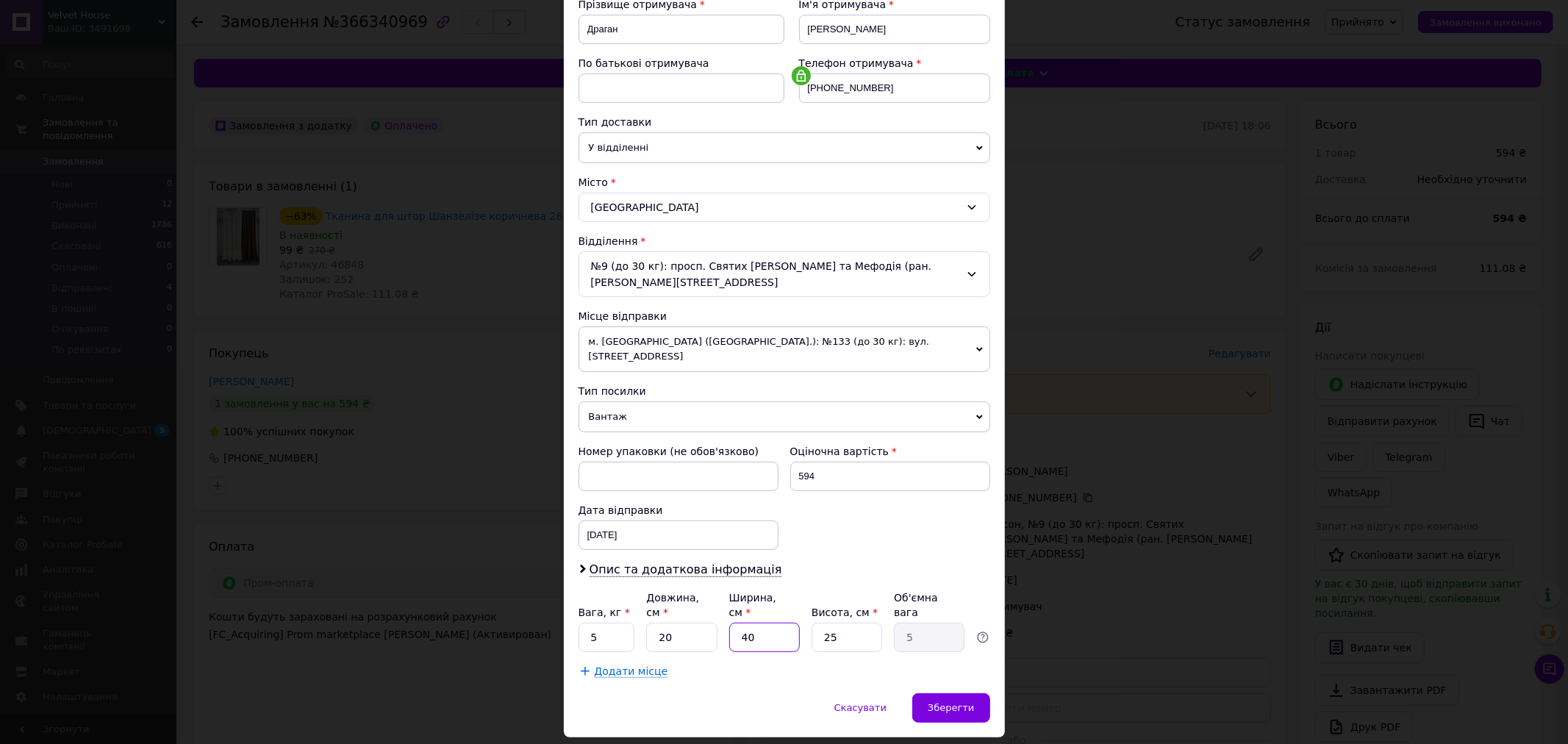
click at [768, 623] on input "40" at bounding box center [764, 637] width 71 height 30
type input "2"
type input "0.25"
type input "20"
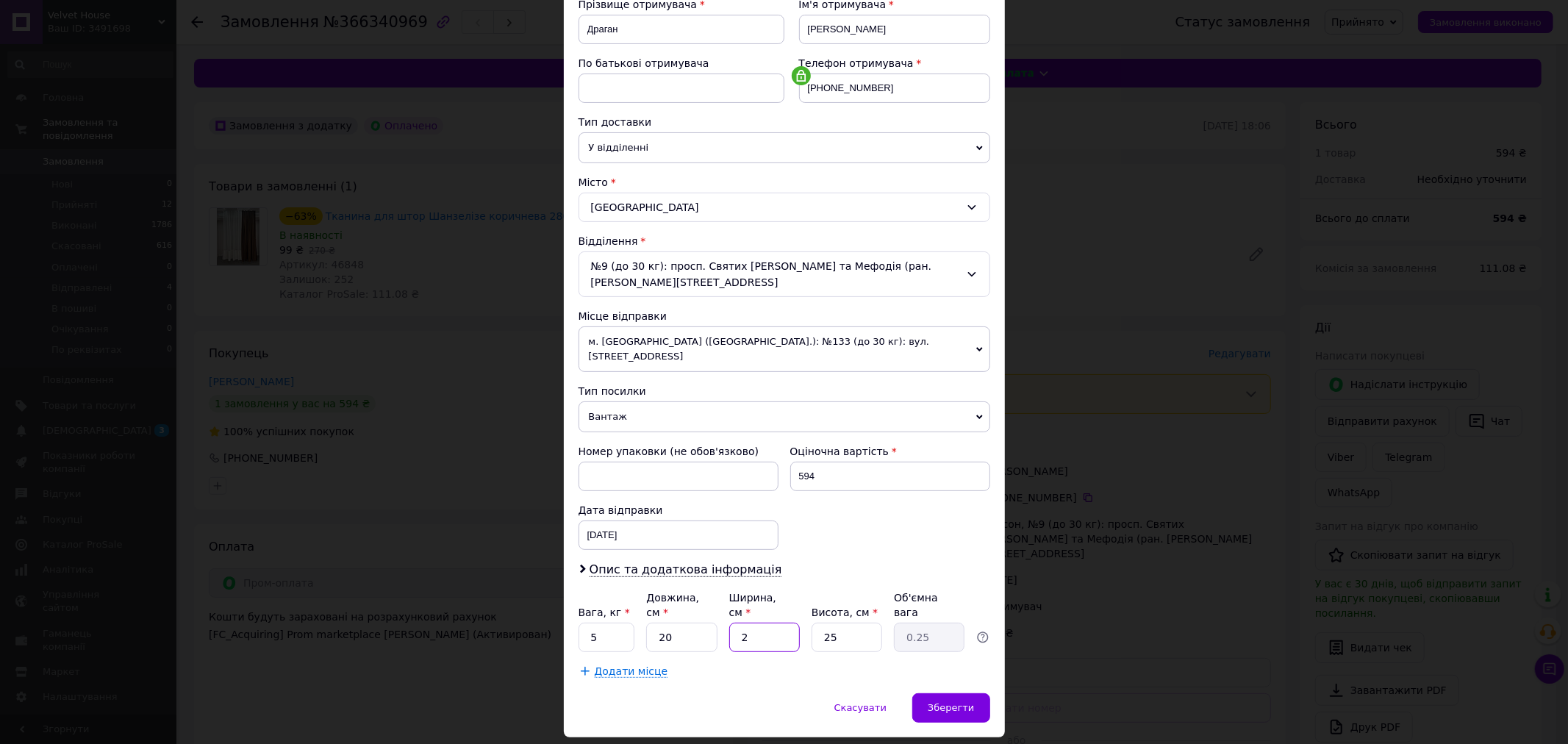
type input "2.5"
type input "20"
click at [846, 623] on input "25" at bounding box center [847, 637] width 71 height 30
type input "2"
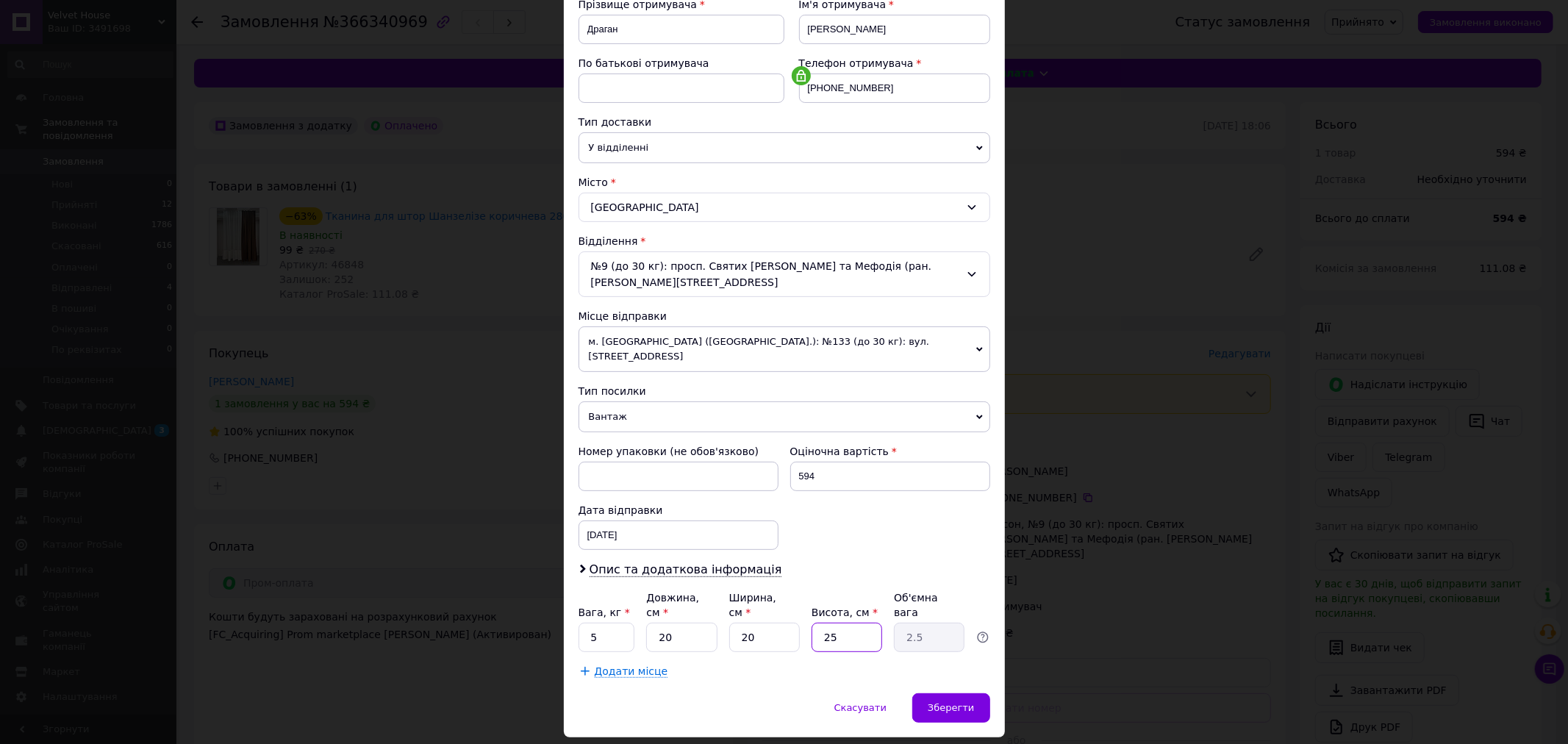
type input "0.2"
type input "20"
type input "2"
type input "20"
click at [612, 623] on input "5" at bounding box center [606, 637] width 57 height 30
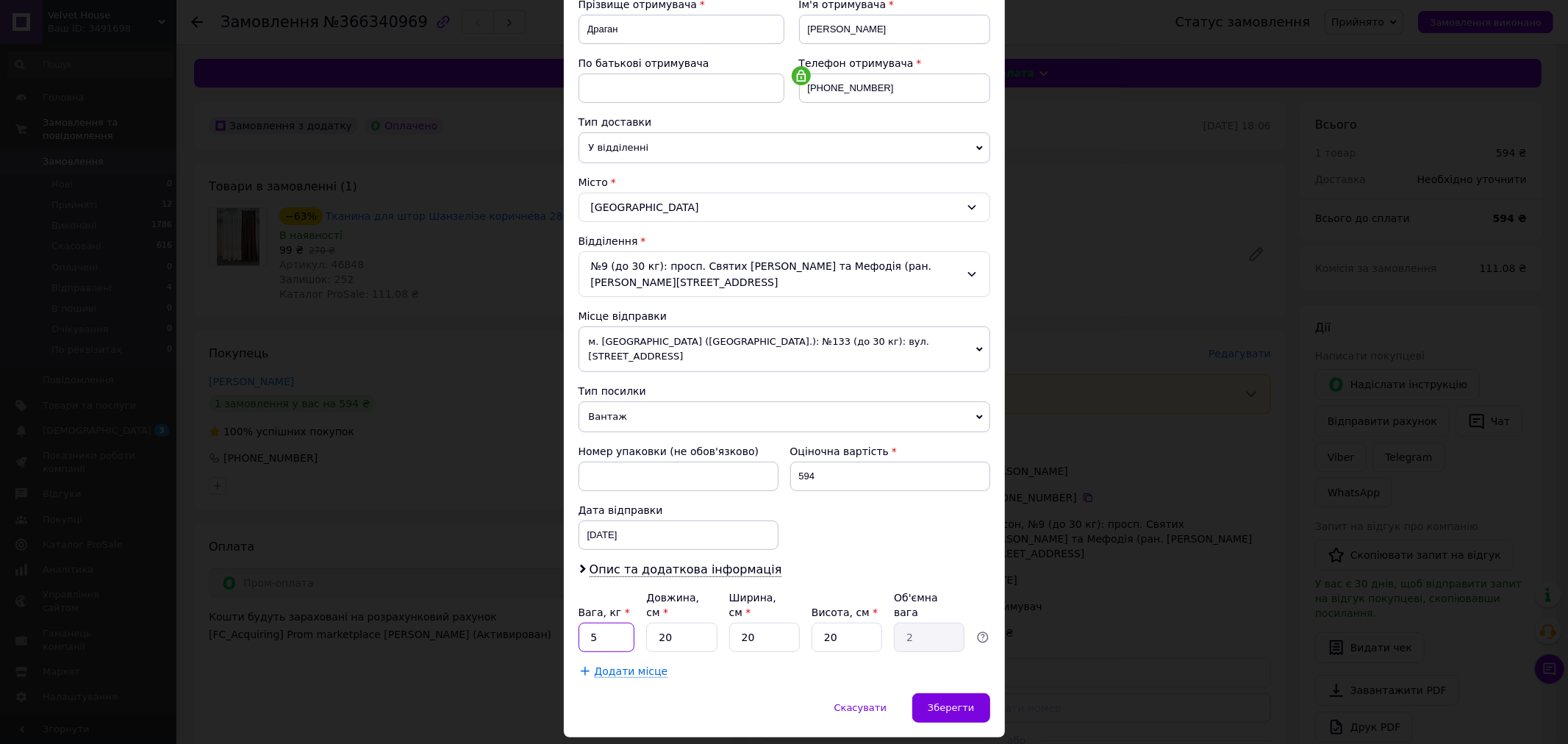
click at [612, 623] on input "5" at bounding box center [606, 637] width 57 height 30
type input "2"
click at [964, 702] on span "Зберегти" at bounding box center [950, 707] width 46 height 11
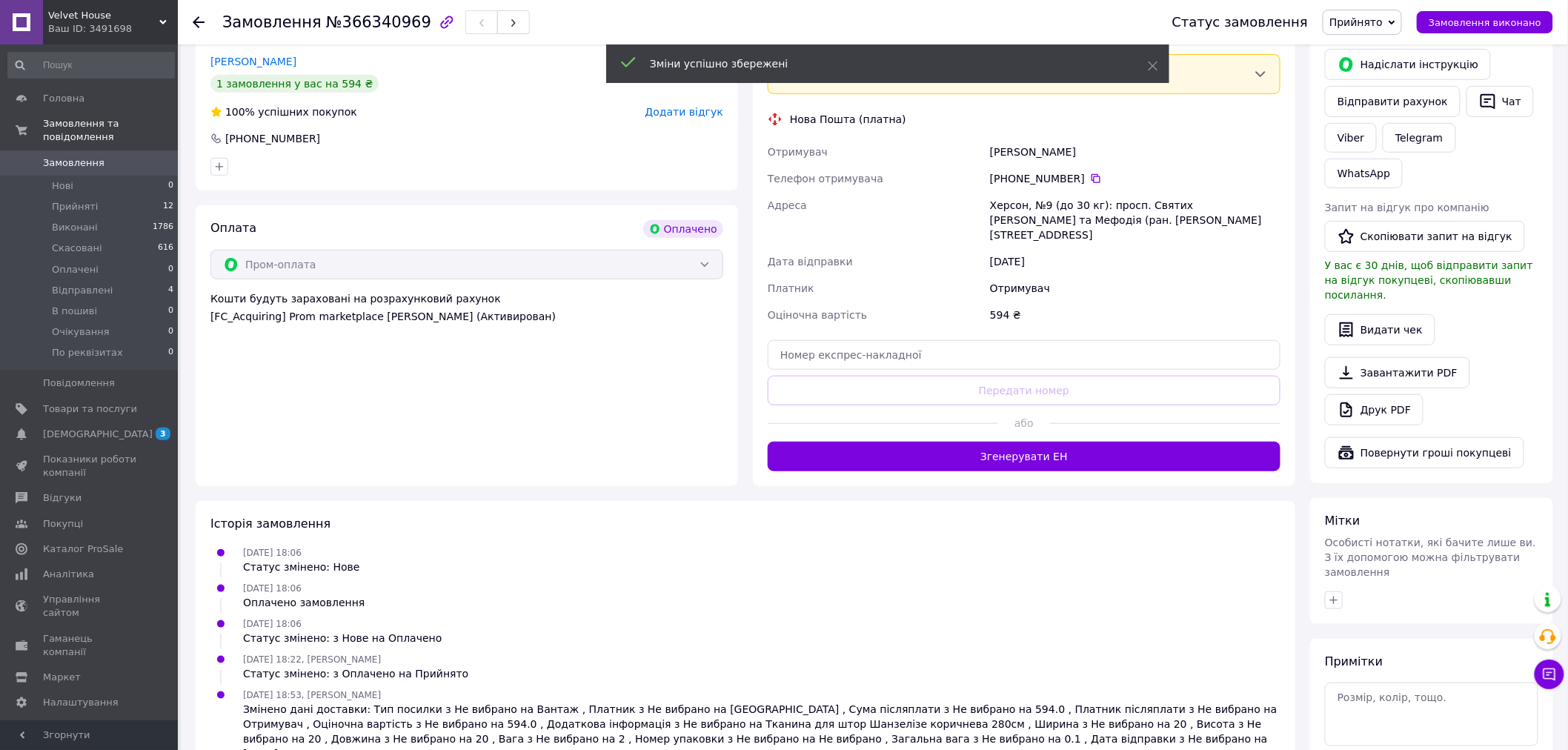
scroll to position [329, 0]
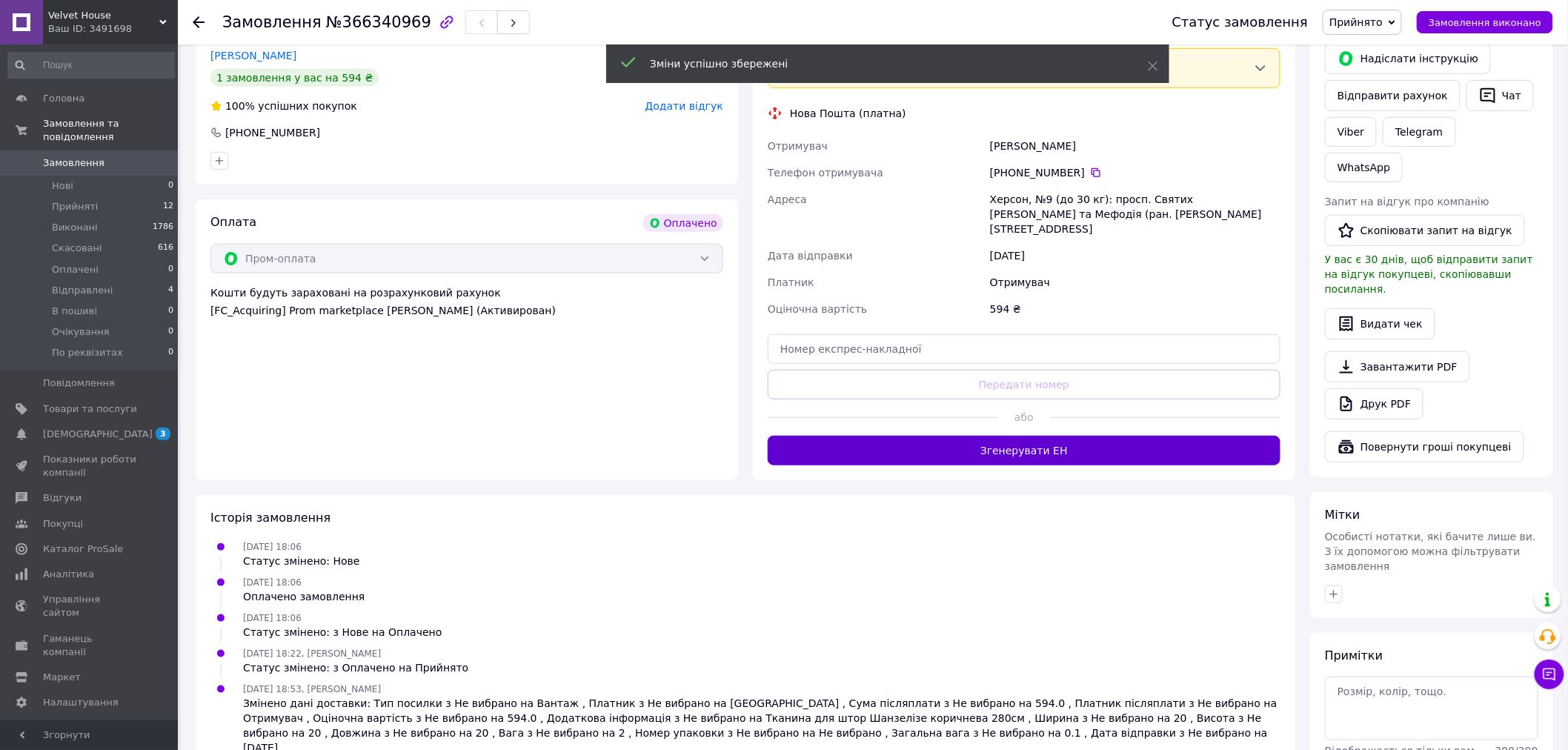
click at [1026, 439] on button "Згенерувати ЕН" at bounding box center [1024, 451] width 512 height 30
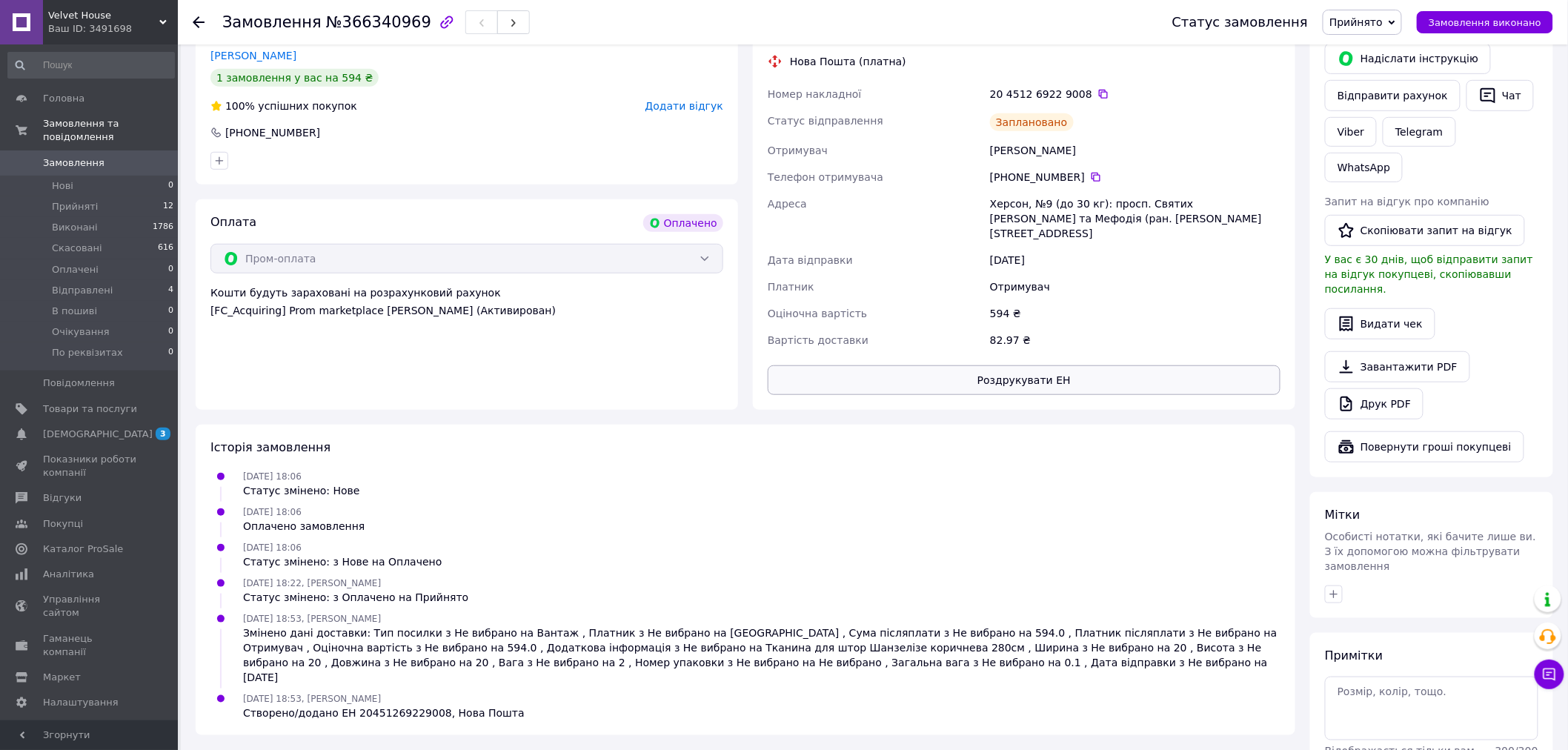
click at [1010, 365] on button "Роздрукувати ЕН" at bounding box center [1024, 380] width 512 height 30
click at [62, 200] on span "Прийняті" at bounding box center [75, 207] width 46 height 13
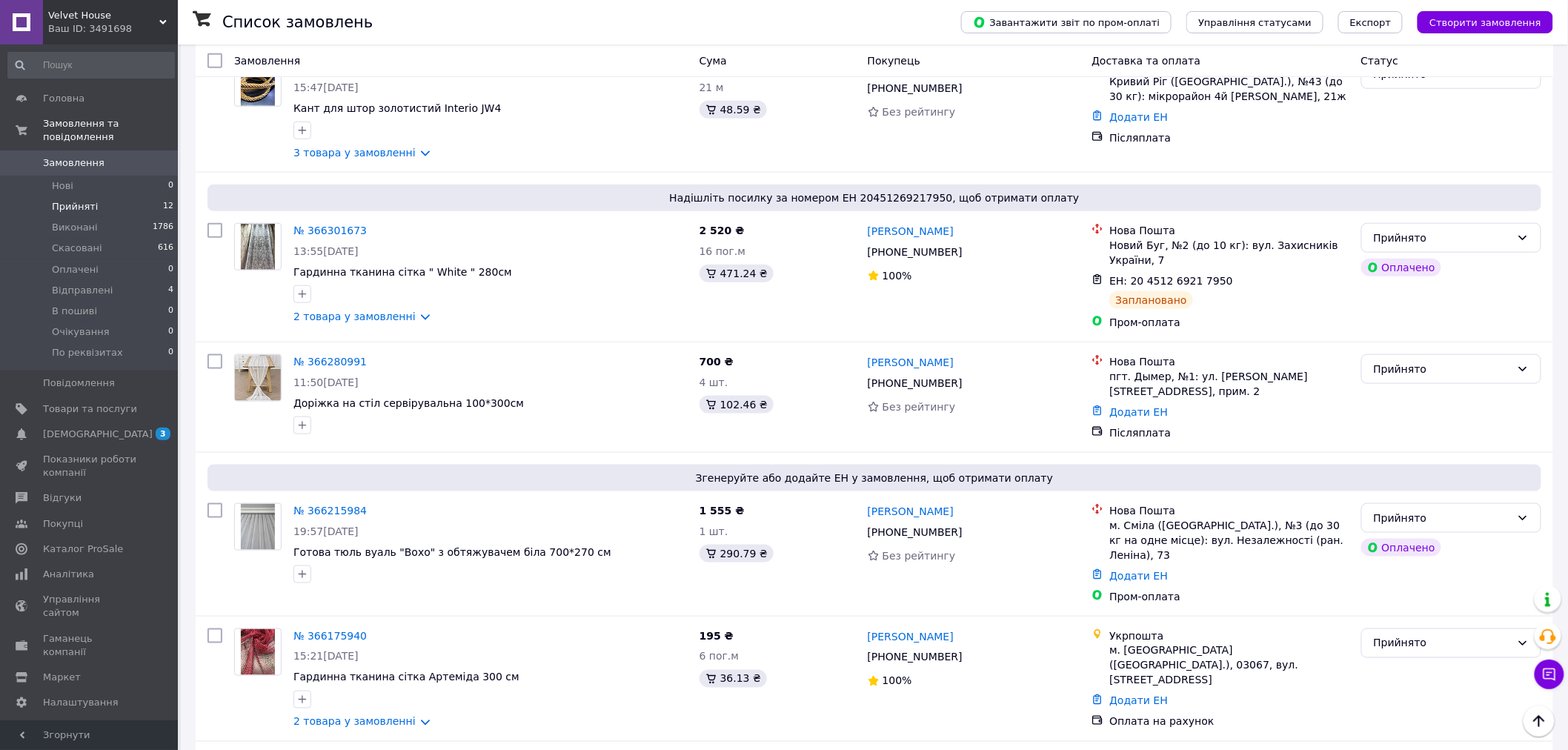
scroll to position [576, 0]
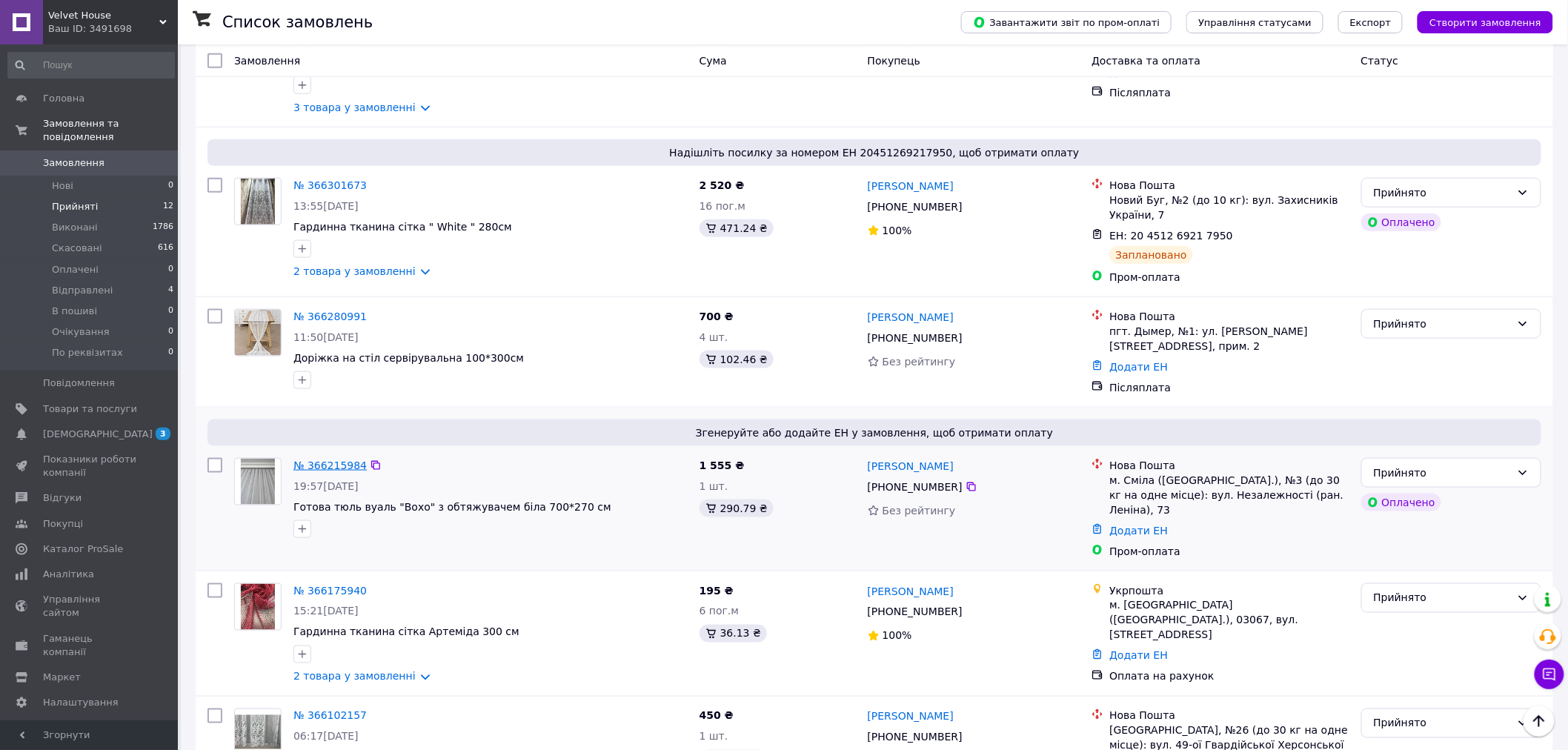
click at [333, 460] on link "№ 366215984" at bounding box center [330, 466] width 74 height 12
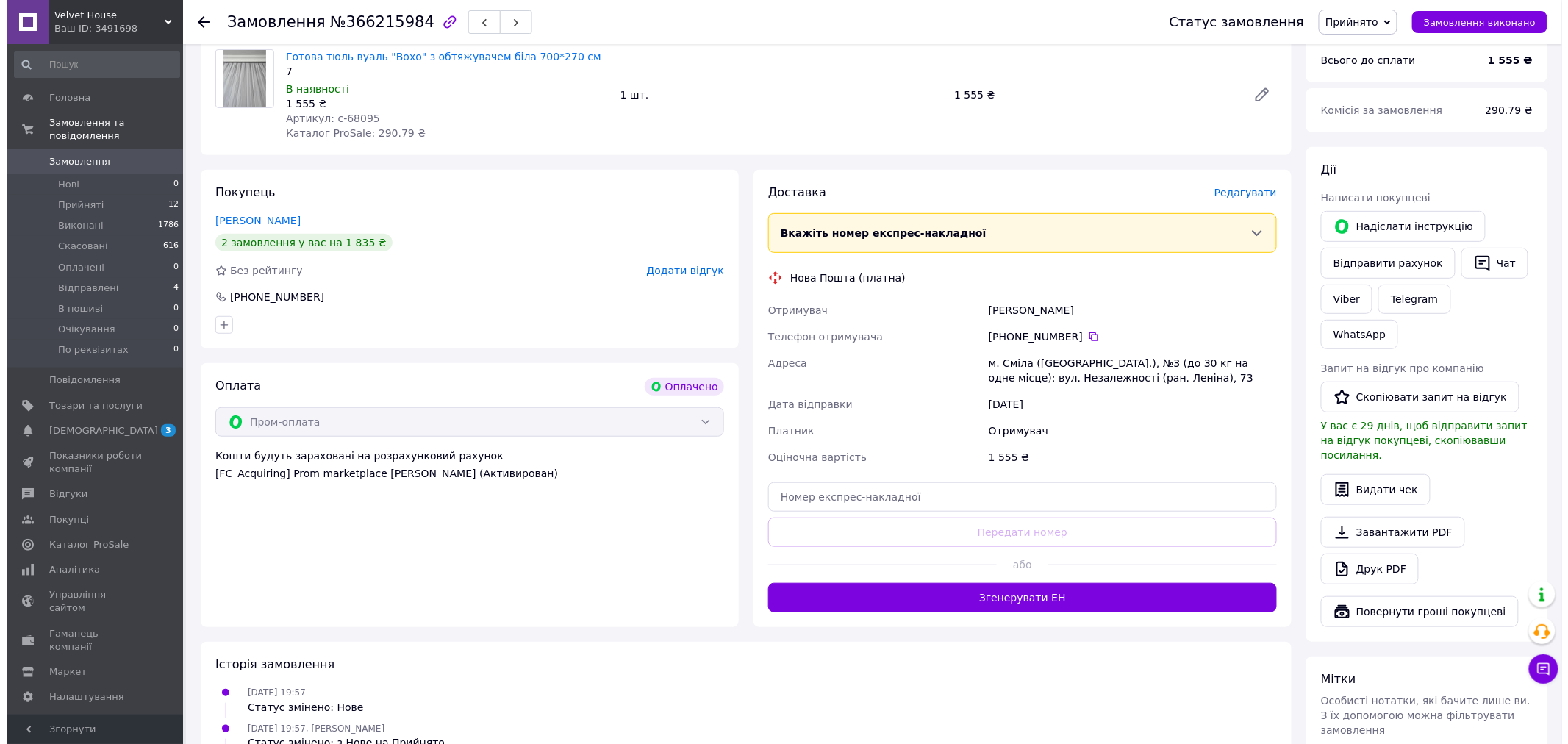
scroll to position [163, 0]
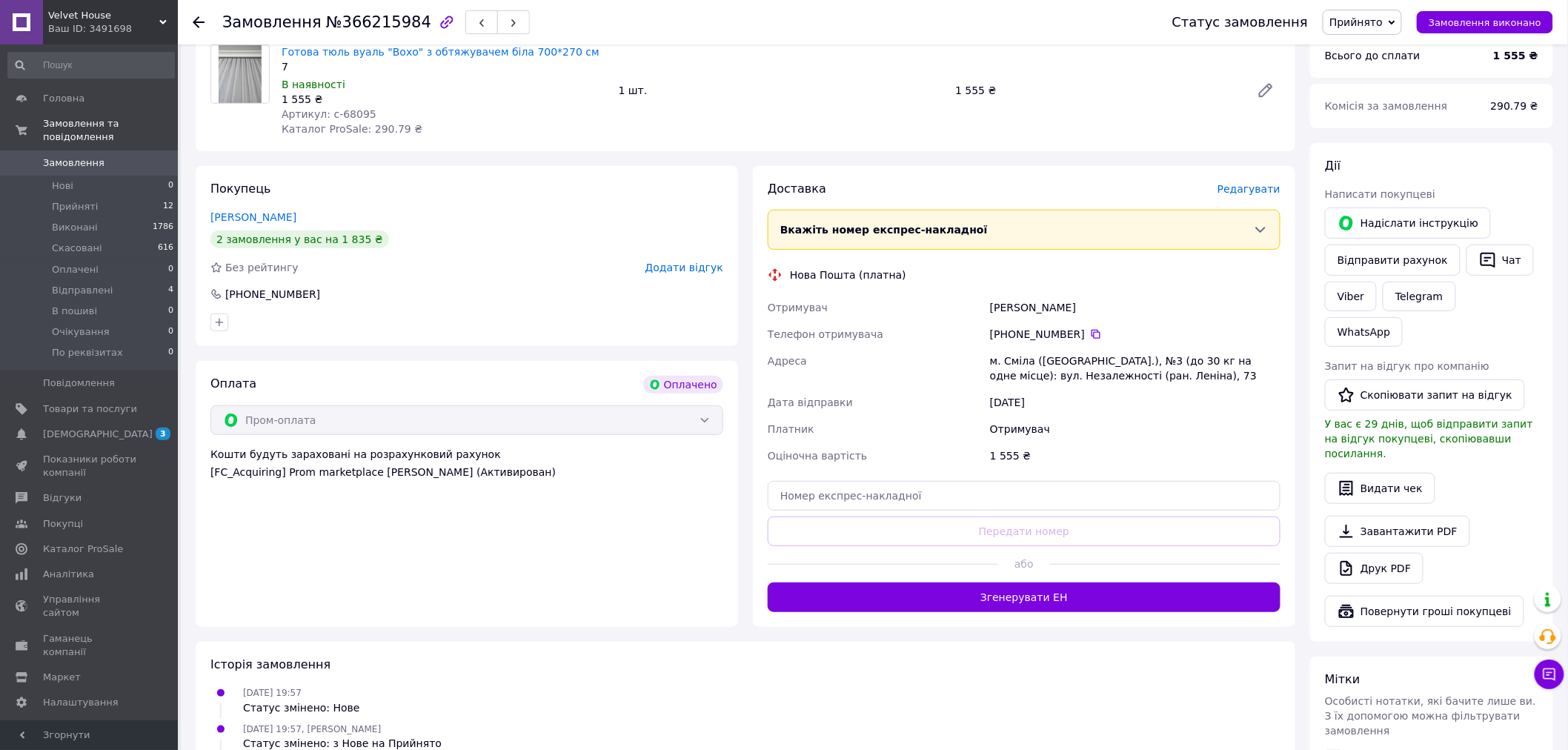
click at [1268, 189] on span "Редагувати" at bounding box center [1249, 189] width 63 height 12
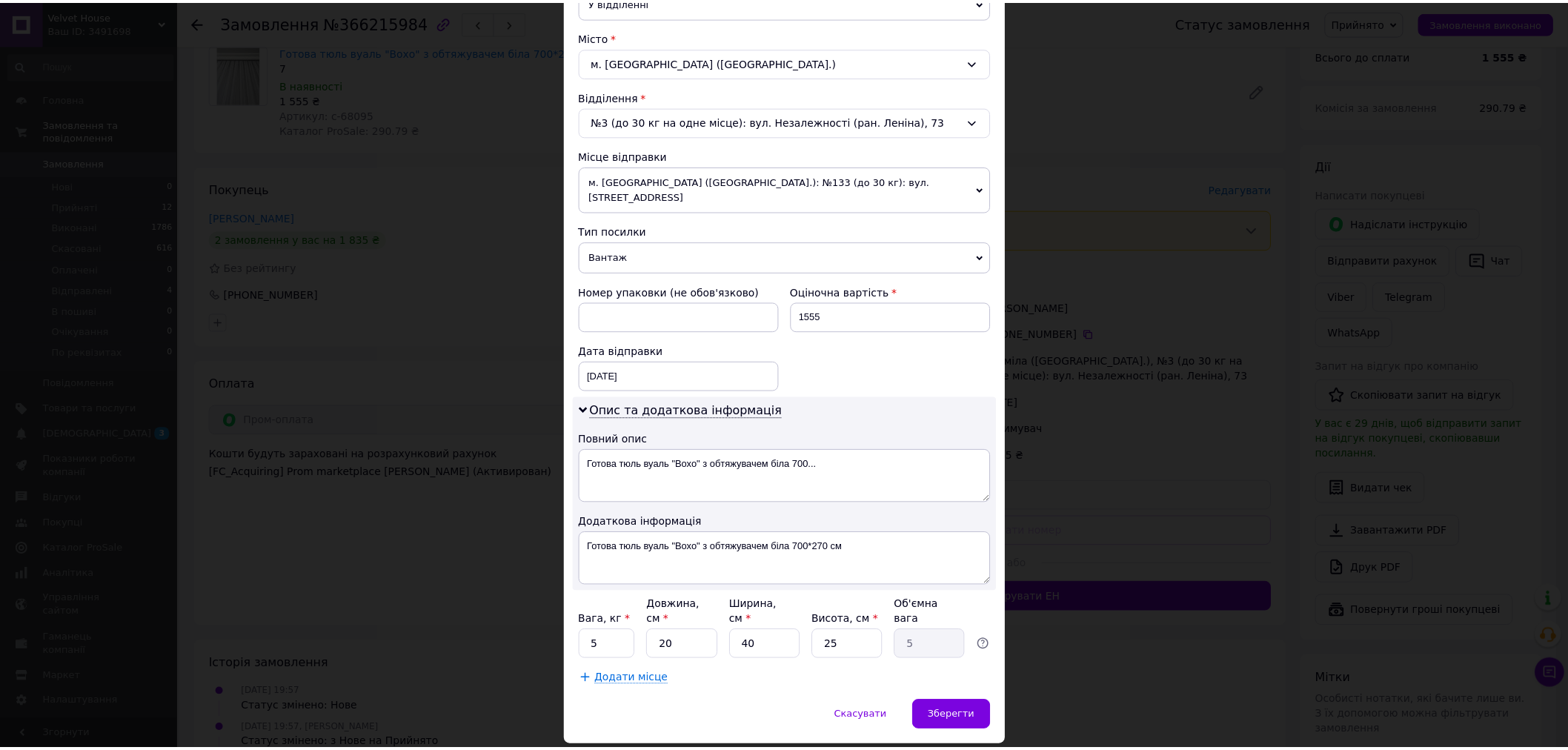
scroll to position [402, 0]
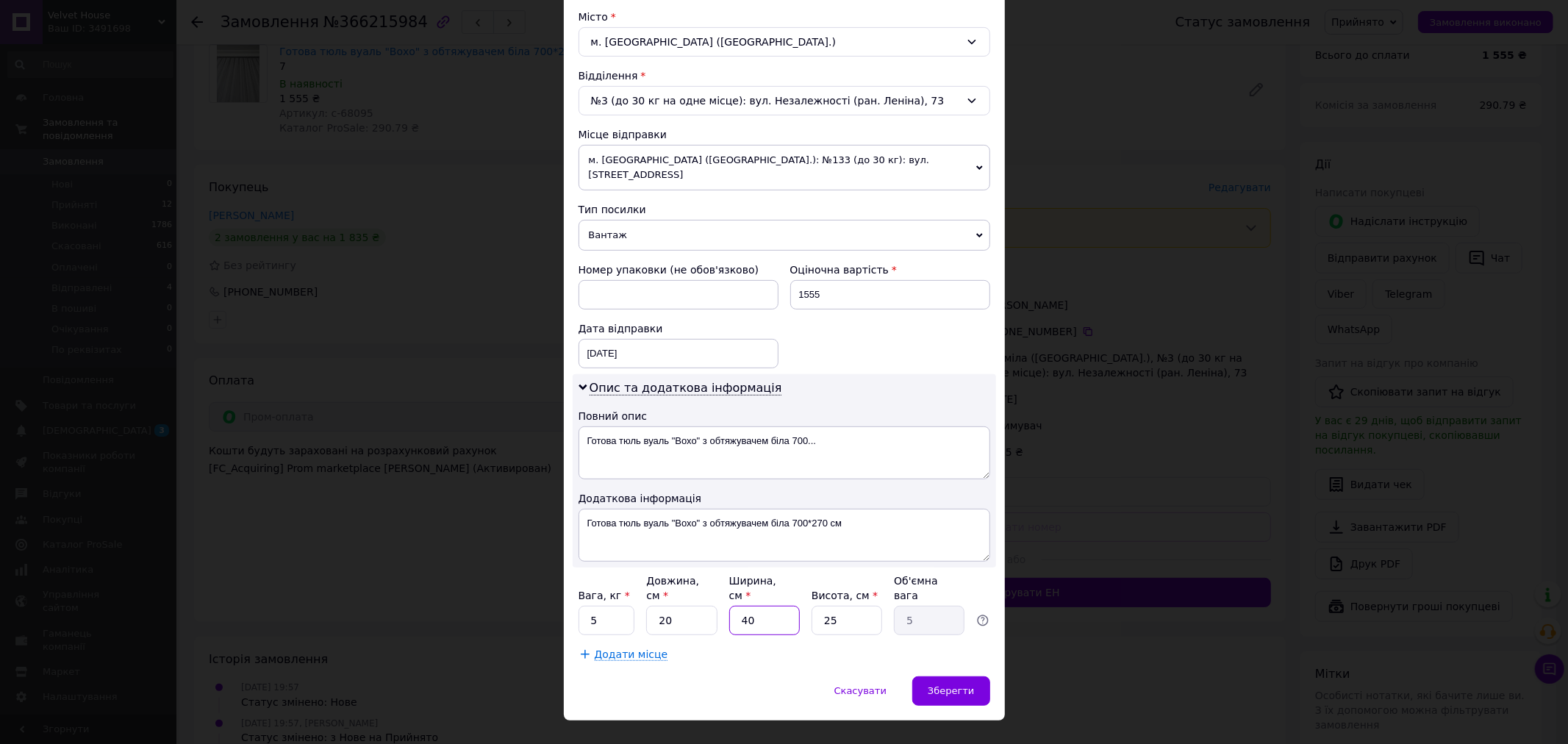
click at [772, 606] on input "40" at bounding box center [764, 621] width 71 height 30
type input "2"
type input "0.25"
type input "20"
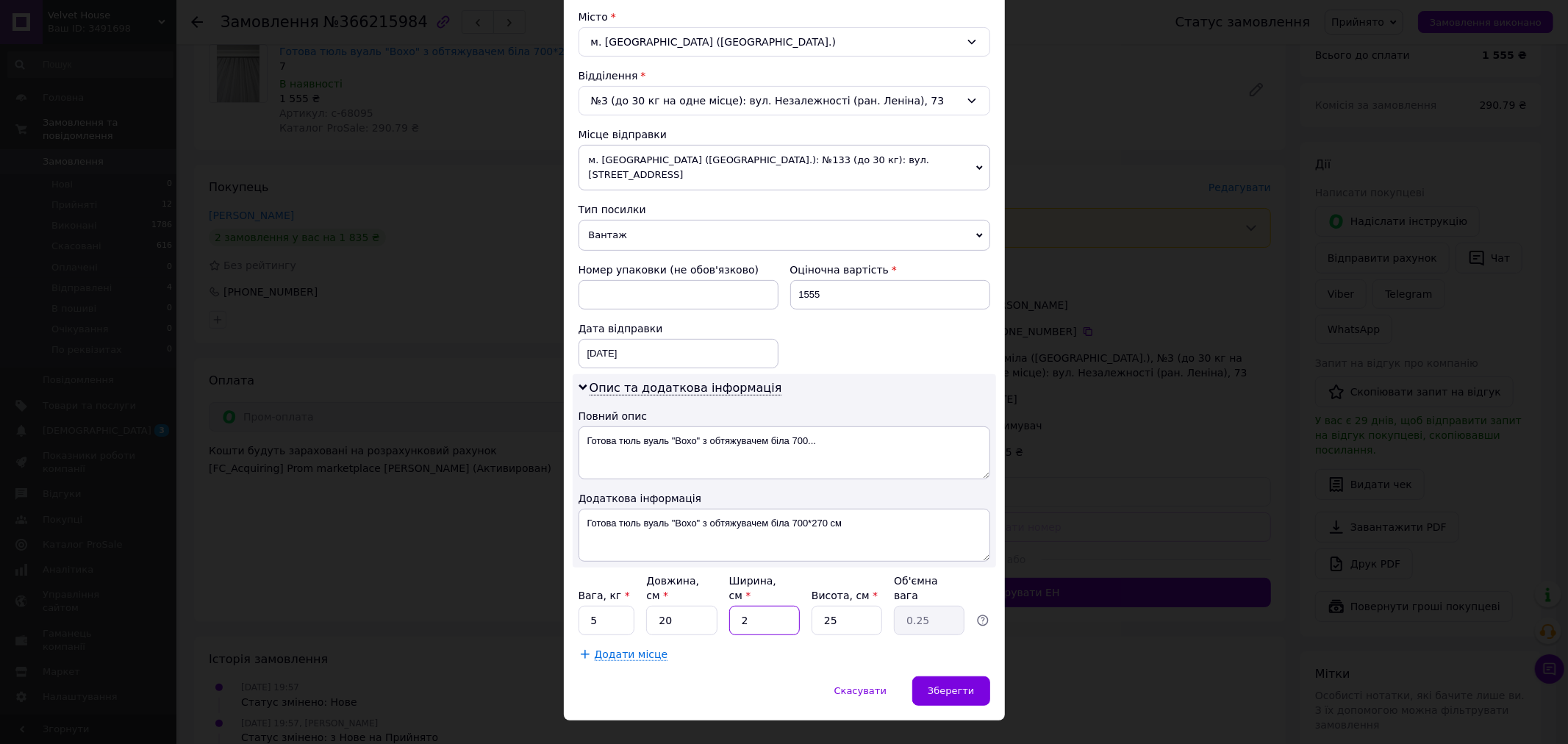
type input "2.5"
type input "20"
click at [841, 606] on input "25" at bounding box center [847, 621] width 71 height 30
type input "2"
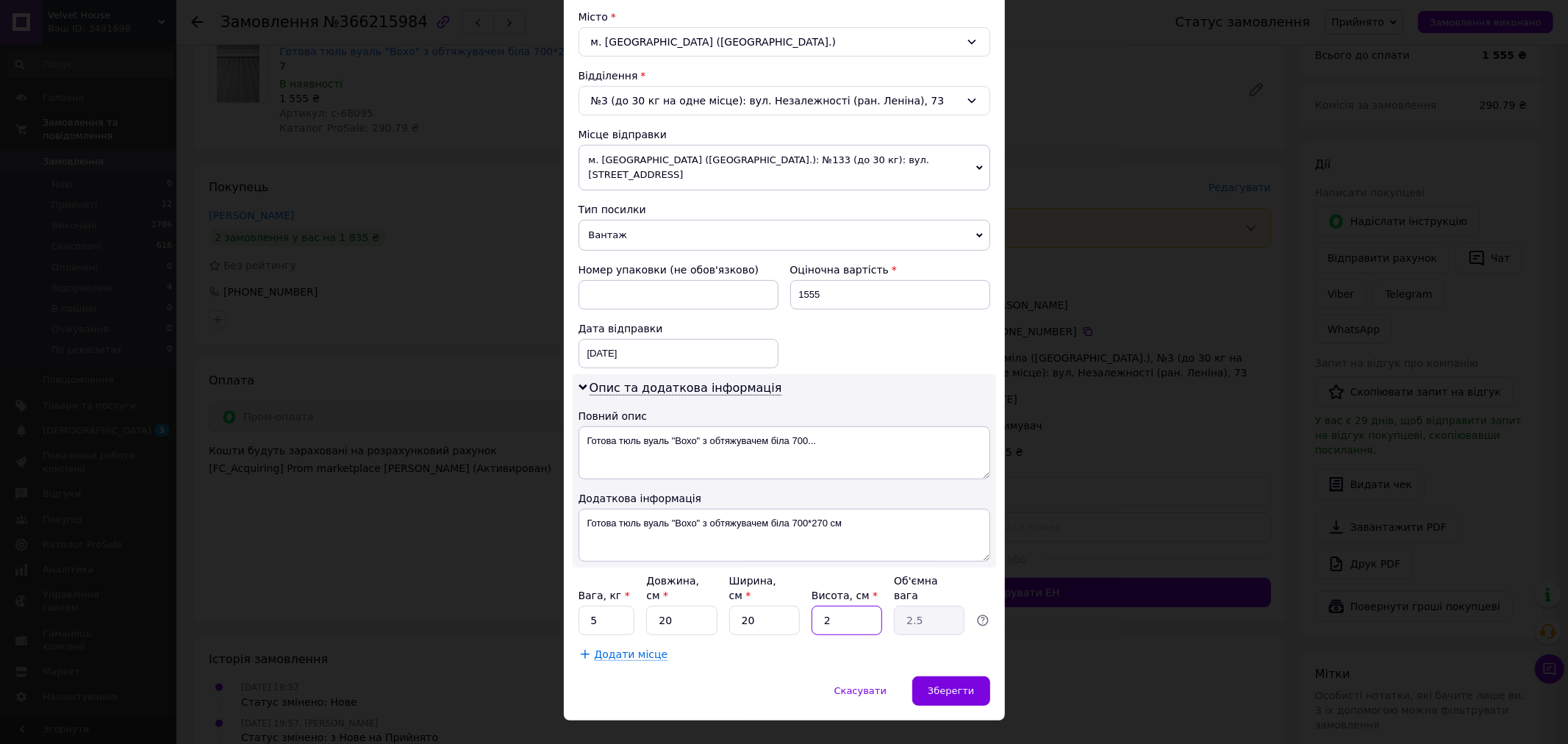
type input "0.2"
type input "20"
type input "2"
type input "20"
click at [608, 606] on input "5" at bounding box center [606, 621] width 57 height 30
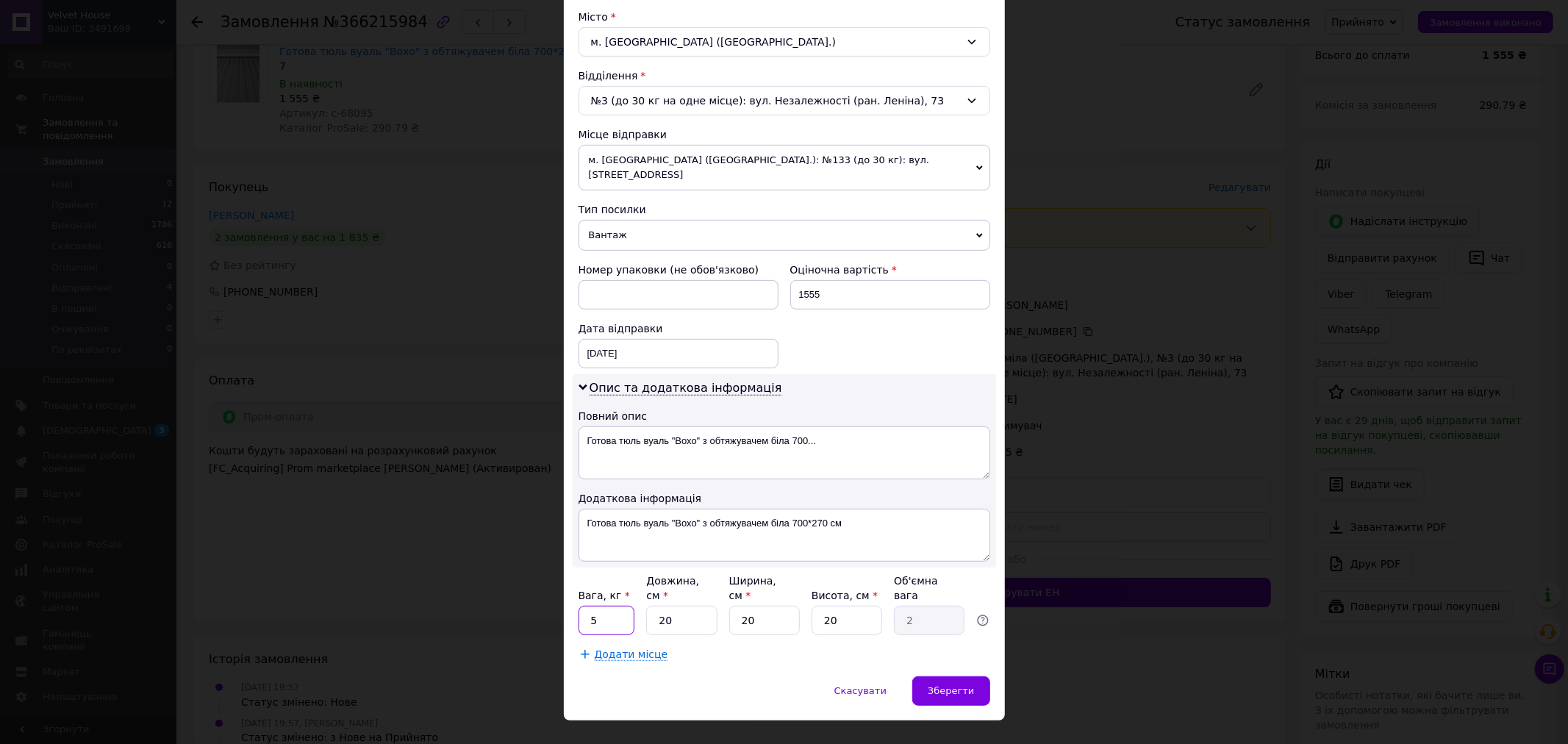
click at [608, 606] on input "5" at bounding box center [606, 621] width 57 height 30
type input "2"
click at [935, 685] on span "Зберегти" at bounding box center [950, 690] width 46 height 11
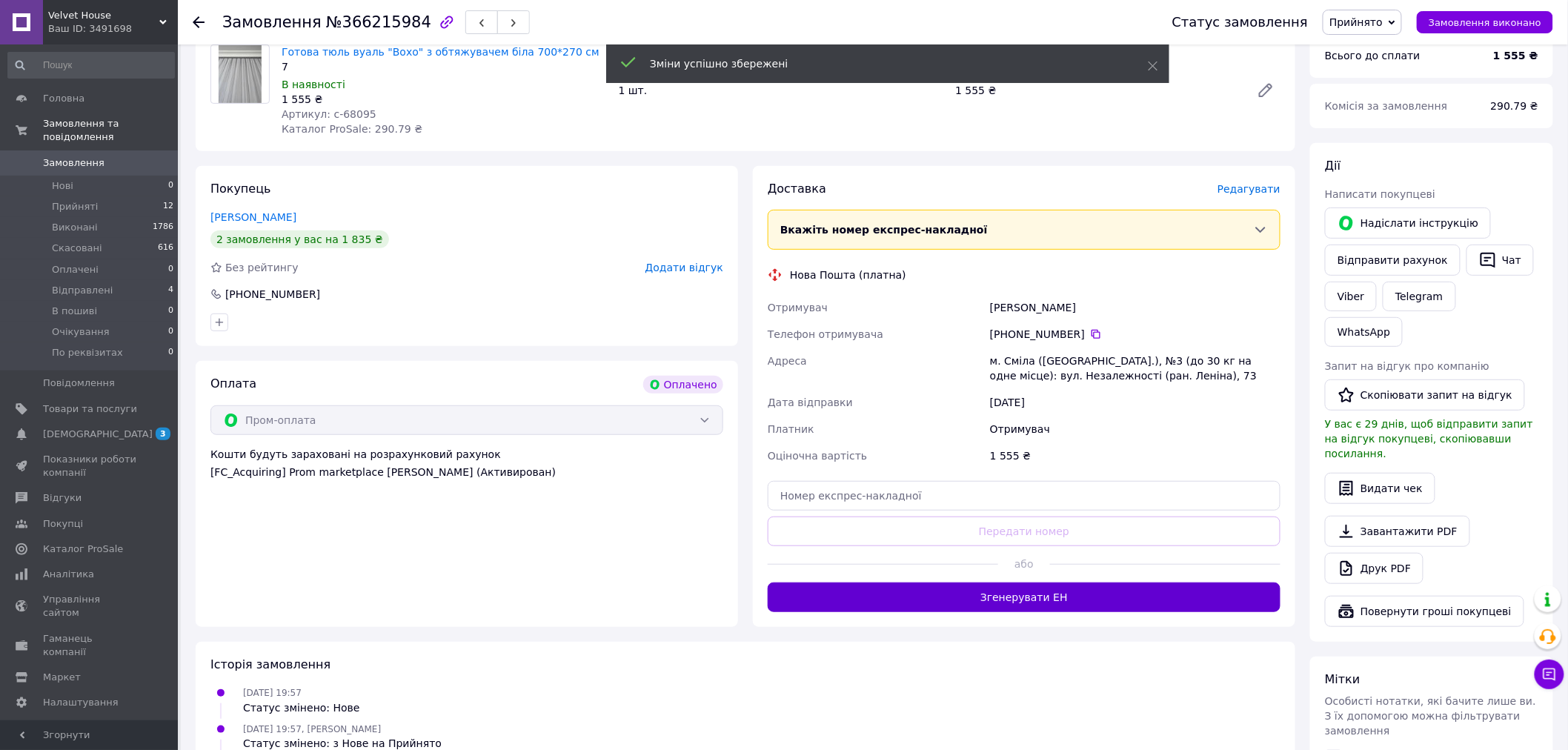
click at [1068, 593] on button "Згенерувати ЕН" at bounding box center [1024, 597] width 512 height 30
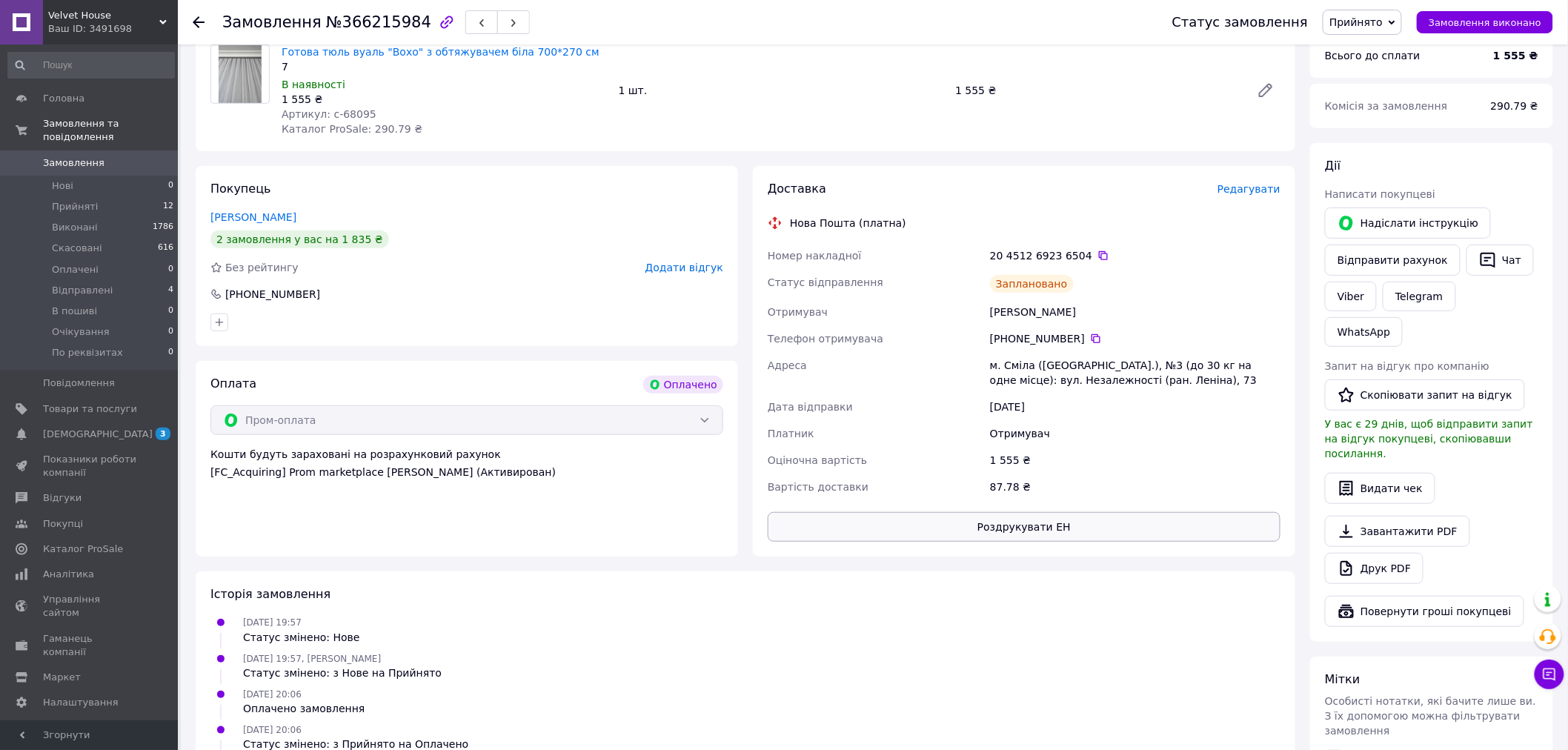
click at [1046, 530] on button "Роздрукувати ЕН" at bounding box center [1024, 527] width 512 height 30
click at [74, 200] on span "Прийняті" at bounding box center [75, 207] width 46 height 13
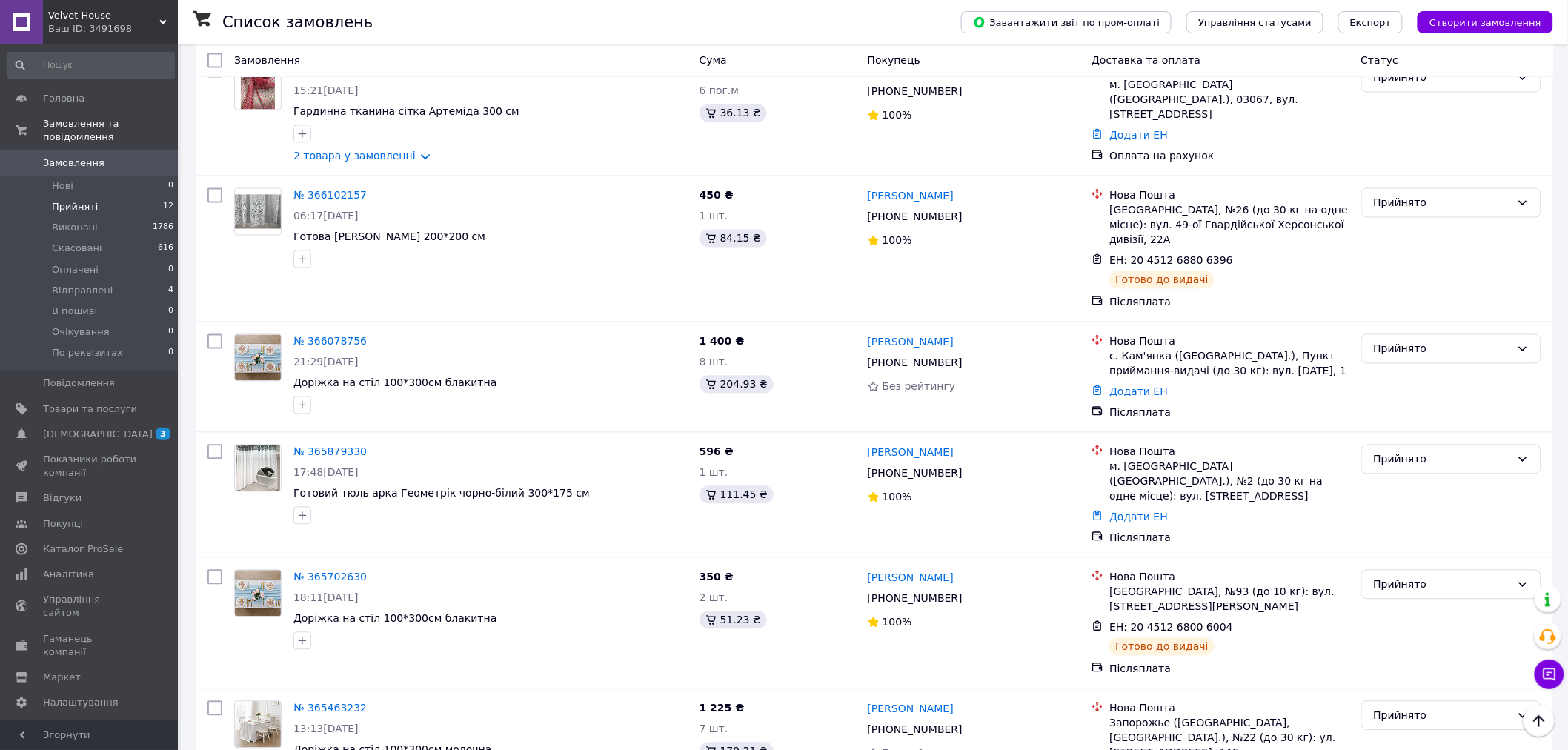
scroll to position [1119, 0]
